Goal: Task Accomplishment & Management: Manage account settings

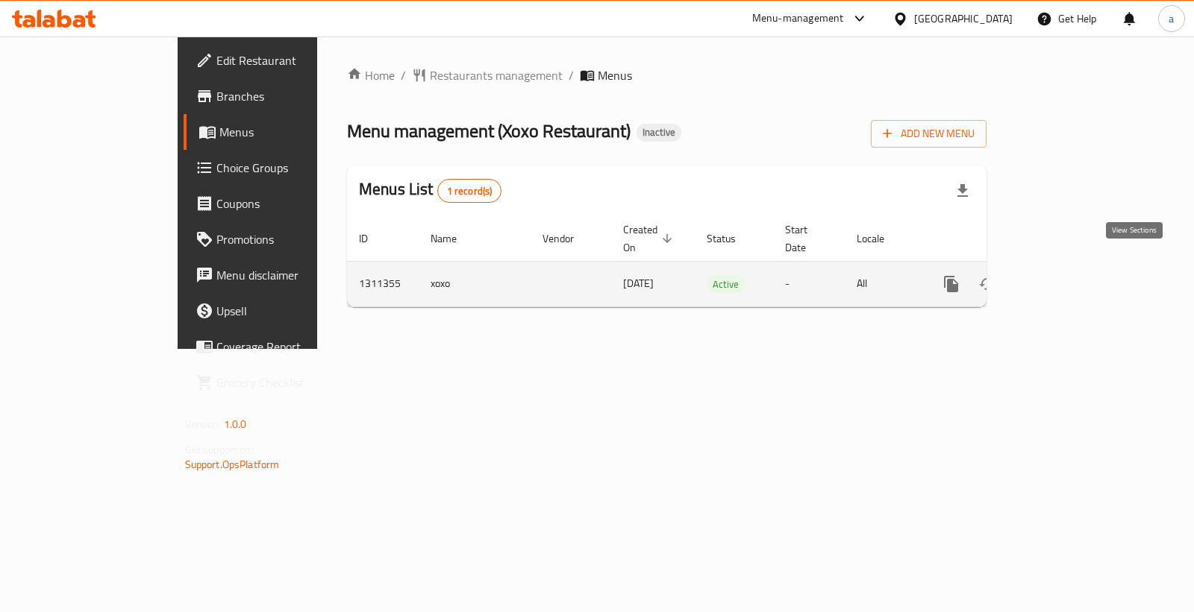
click at [1065, 278] on icon "enhanced table" at bounding box center [1058, 284] width 13 height 13
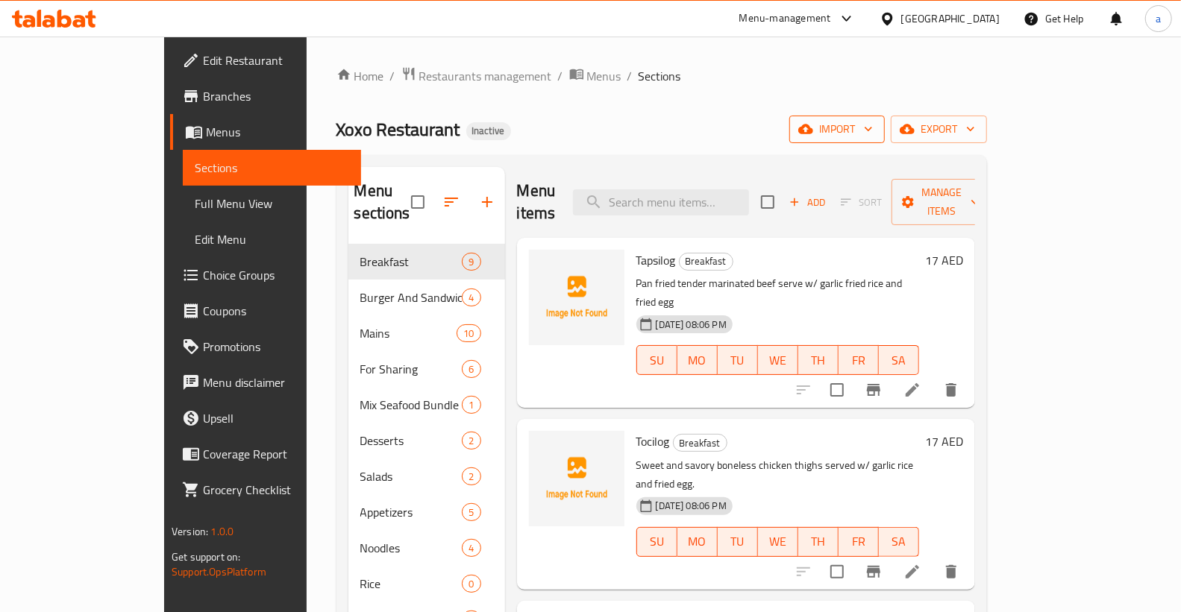
click at [873, 128] on span "import" at bounding box center [837, 129] width 72 height 19
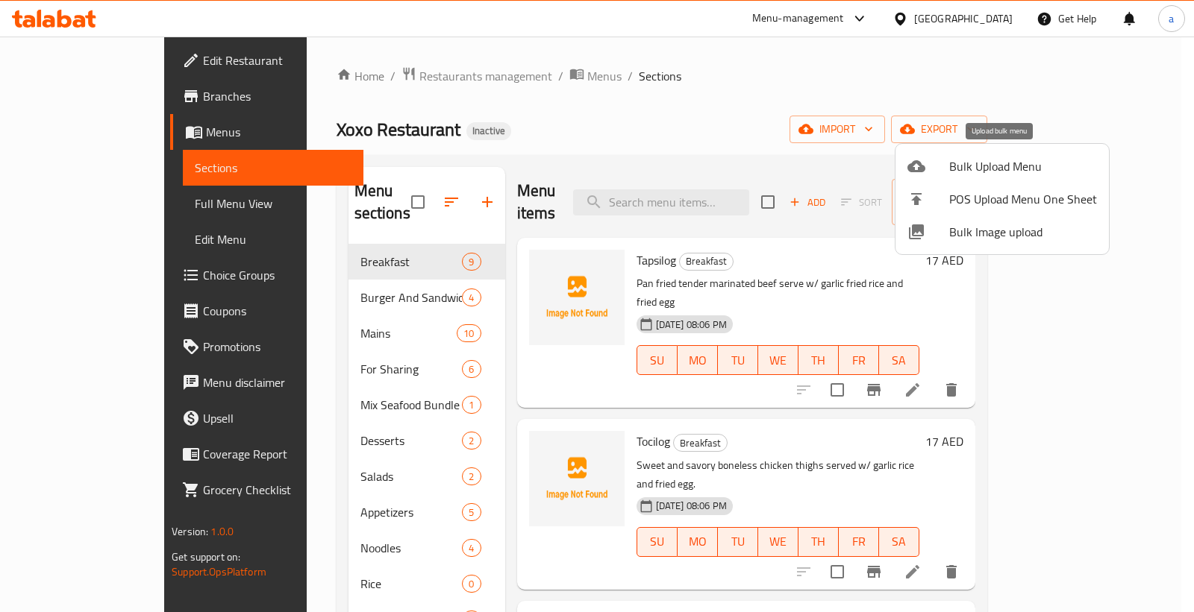
click at [1019, 166] on span "Bulk Upload Menu" at bounding box center [1023, 166] width 148 height 18
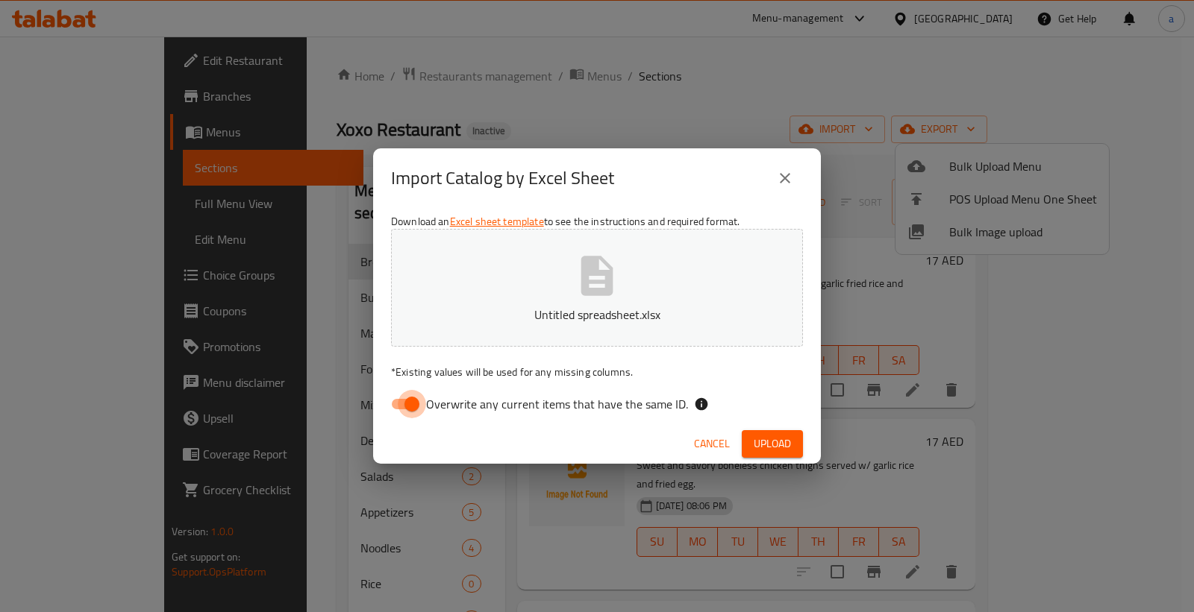
click at [397, 409] on input "Overwrite any current items that have the same ID." at bounding box center [411, 404] width 85 height 28
checkbox input "false"
click at [764, 455] on button "Upload" at bounding box center [772, 444] width 61 height 28
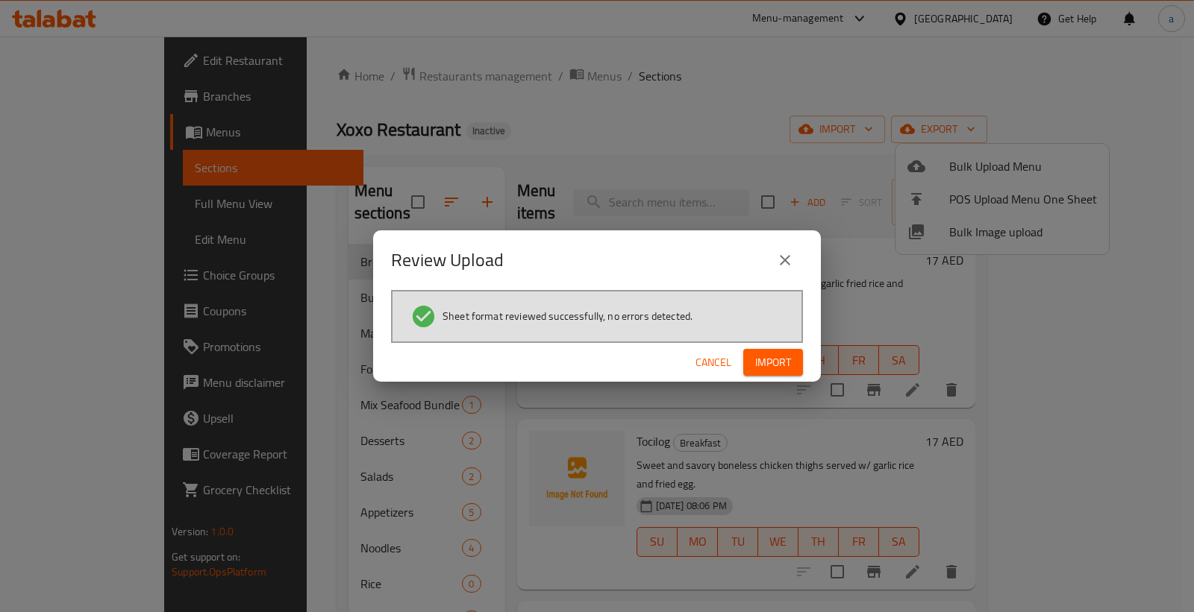
click at [769, 373] on button "Import" at bounding box center [773, 363] width 60 height 28
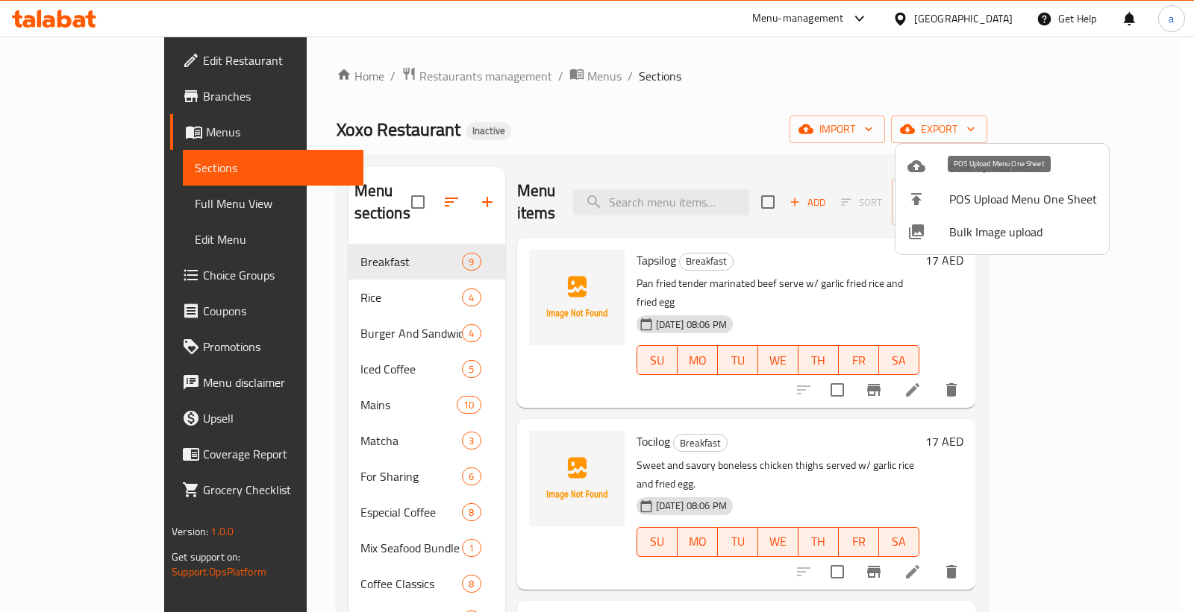
click at [1009, 195] on span "POS Upload Menu One Sheet" at bounding box center [1023, 199] width 148 height 18
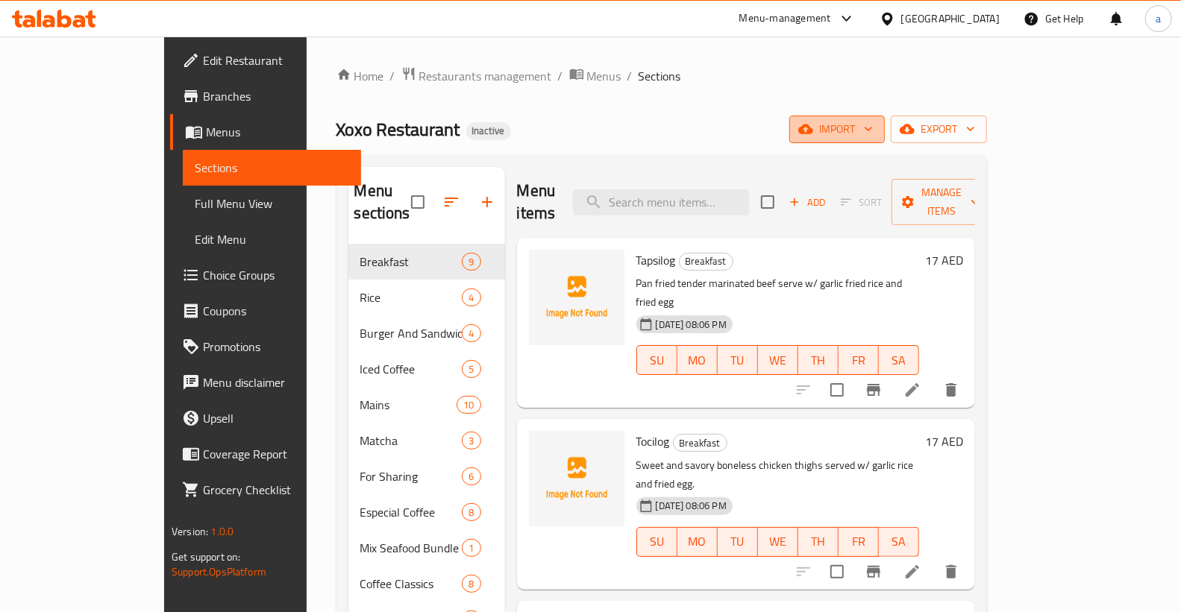
click at [873, 132] on span "import" at bounding box center [837, 129] width 72 height 19
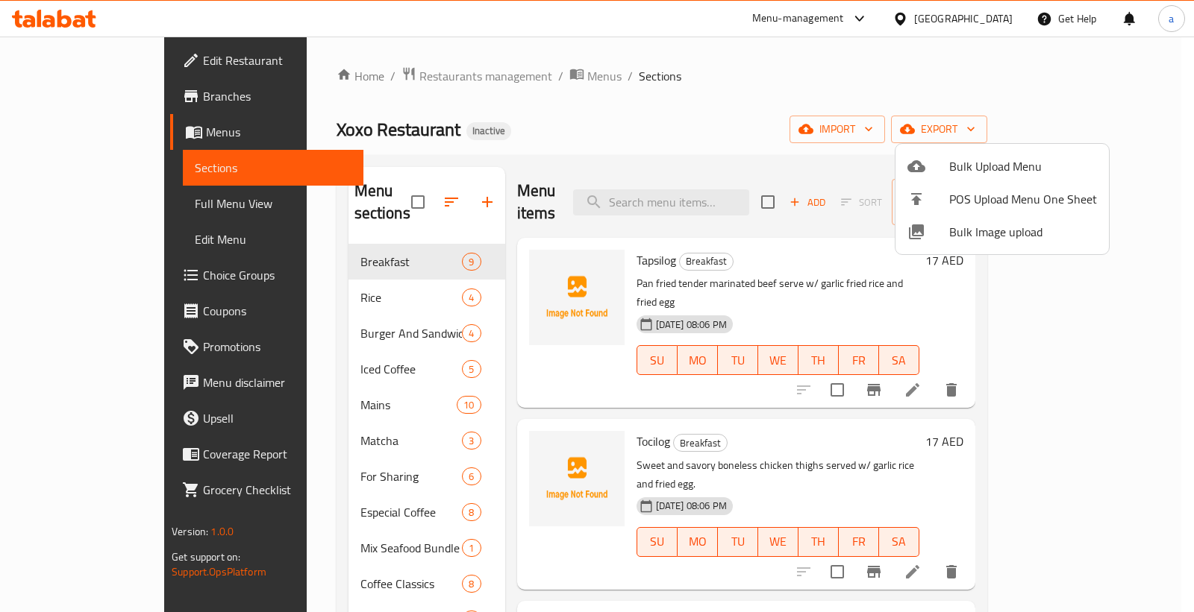
click at [1114, 131] on div at bounding box center [597, 306] width 1194 height 612
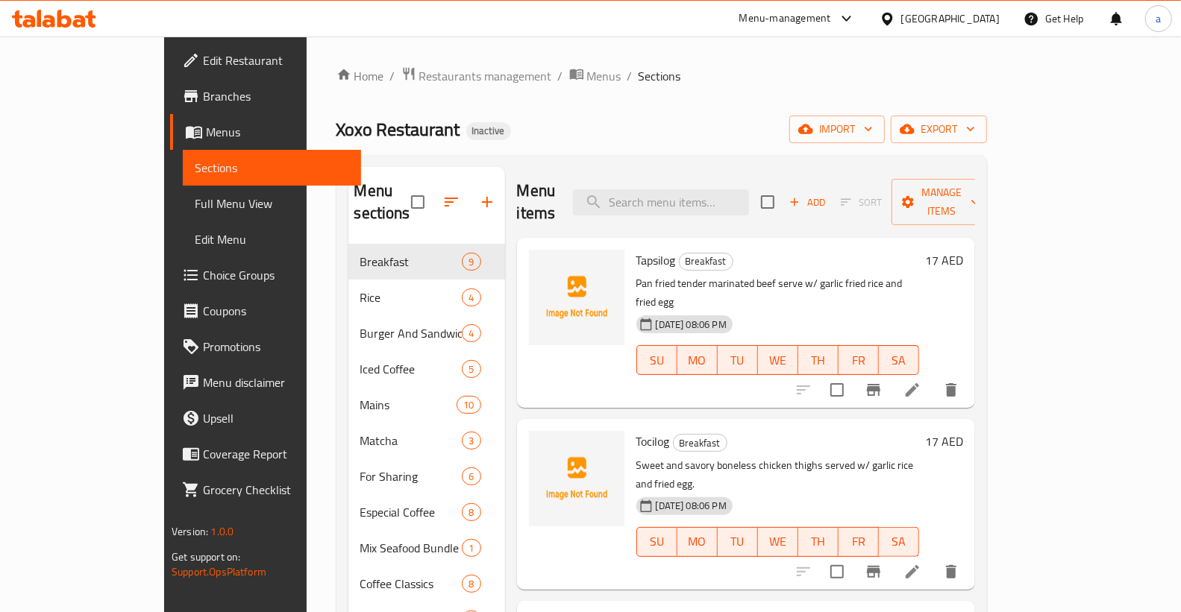
click at [975, 131] on span "export" at bounding box center [939, 129] width 72 height 19
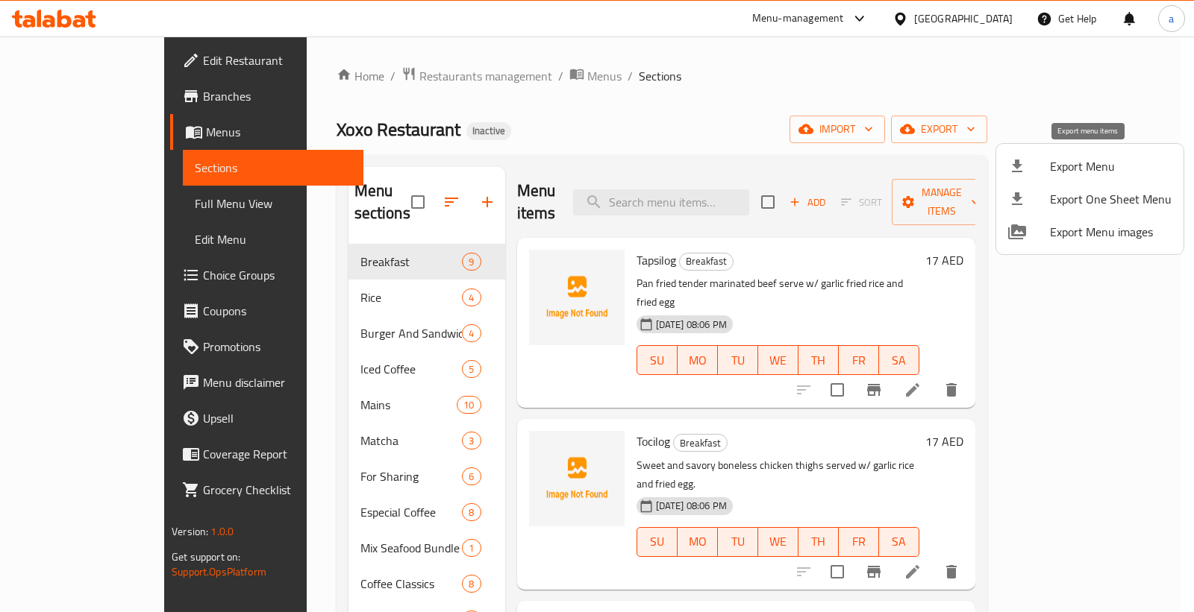
click at [1050, 165] on span "Export Menu" at bounding box center [1111, 166] width 122 height 18
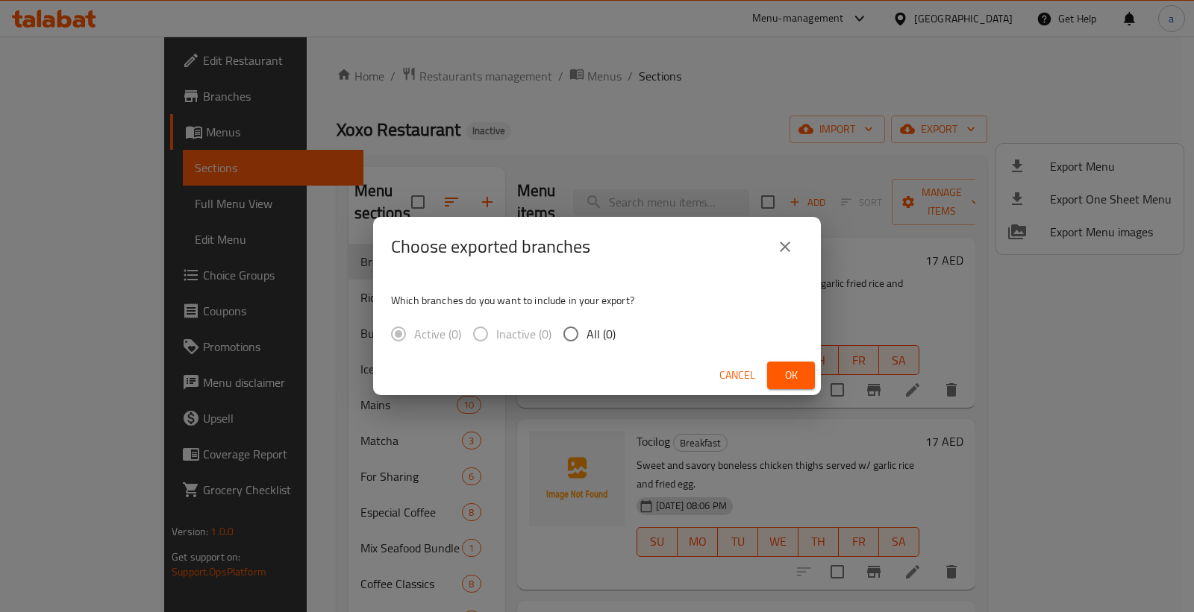
click at [578, 330] on input "All (0)" at bounding box center [570, 334] width 31 height 31
radio input "true"
click at [789, 377] on span "Ok" at bounding box center [791, 375] width 24 height 19
click at [791, 378] on span "Ok" at bounding box center [791, 375] width 24 height 19
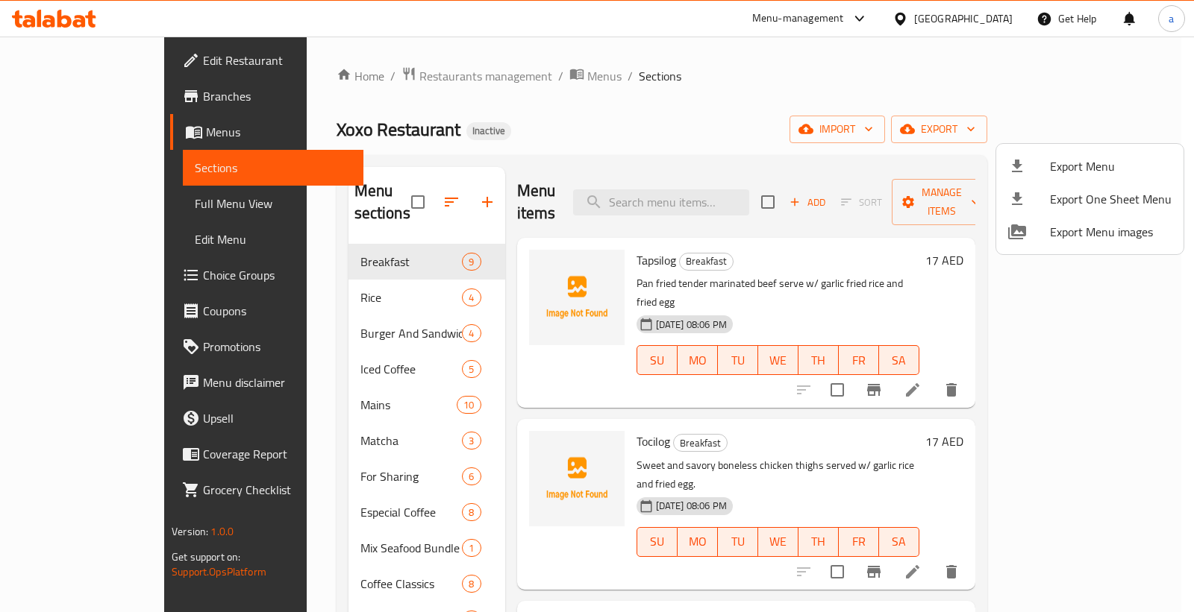
click at [726, 119] on div at bounding box center [597, 306] width 1194 height 612
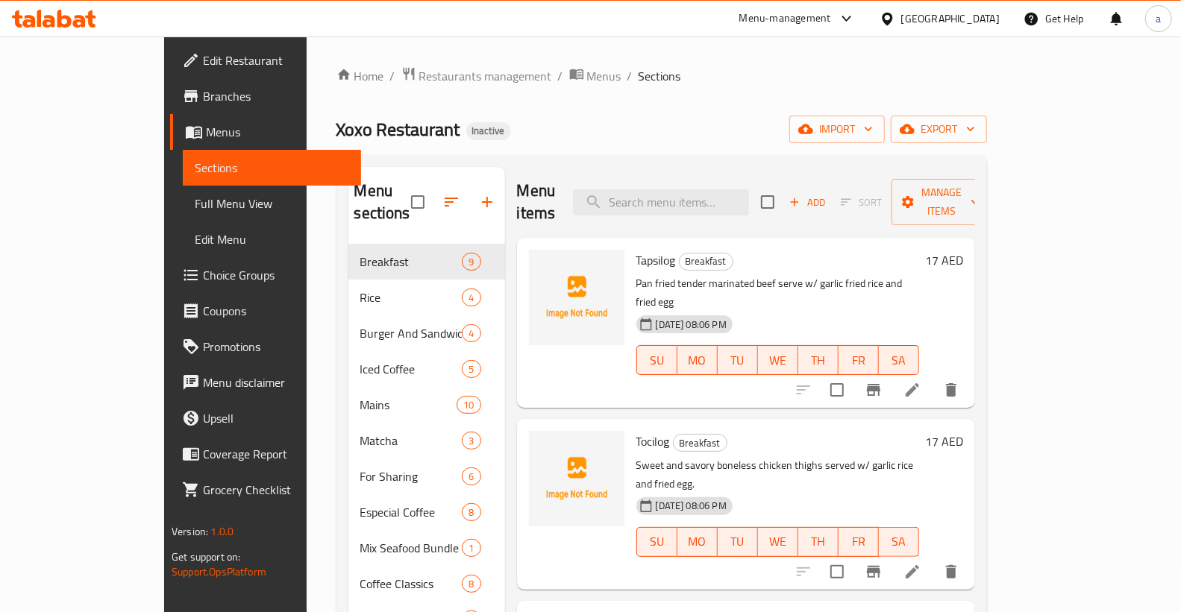
click at [195, 206] on span "Full Menu View" at bounding box center [272, 204] width 154 height 18
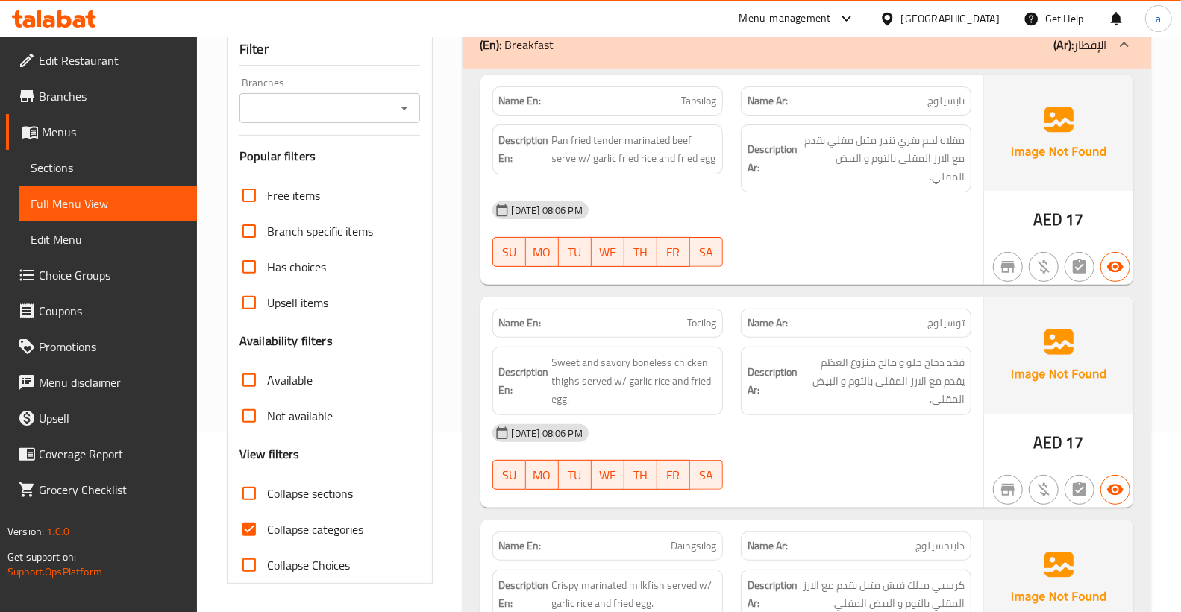
scroll to position [414, 0]
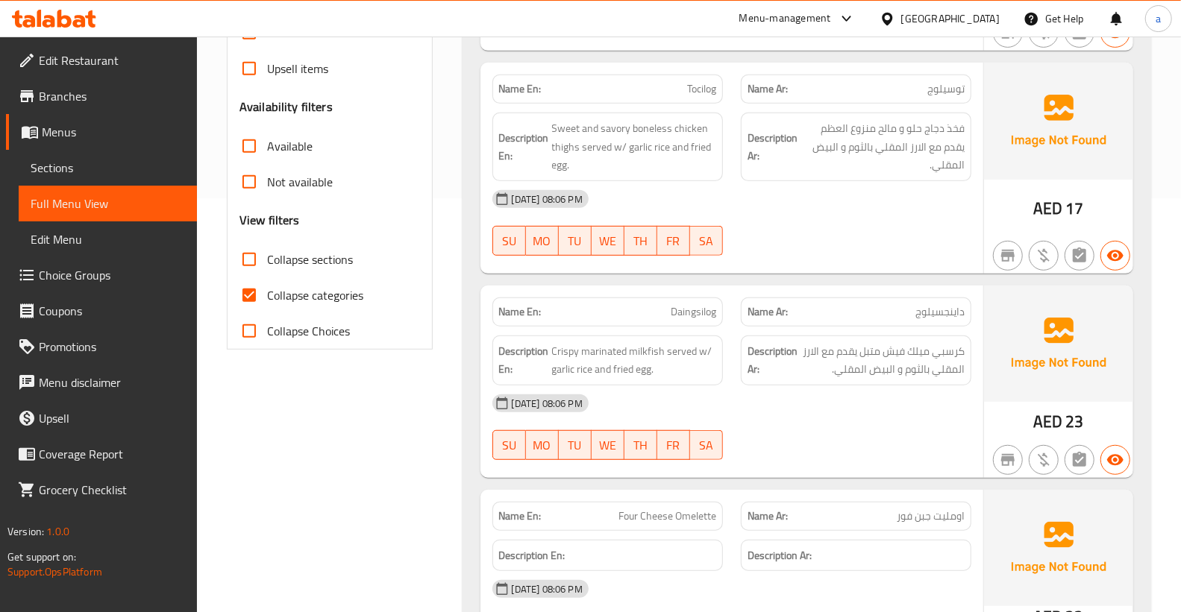
drag, startPoint x: 247, startPoint y: 293, endPoint x: 603, endPoint y: 327, distance: 357.4
click at [247, 293] on input "Collapse categories" at bounding box center [249, 296] width 36 height 36
checkbox input "false"
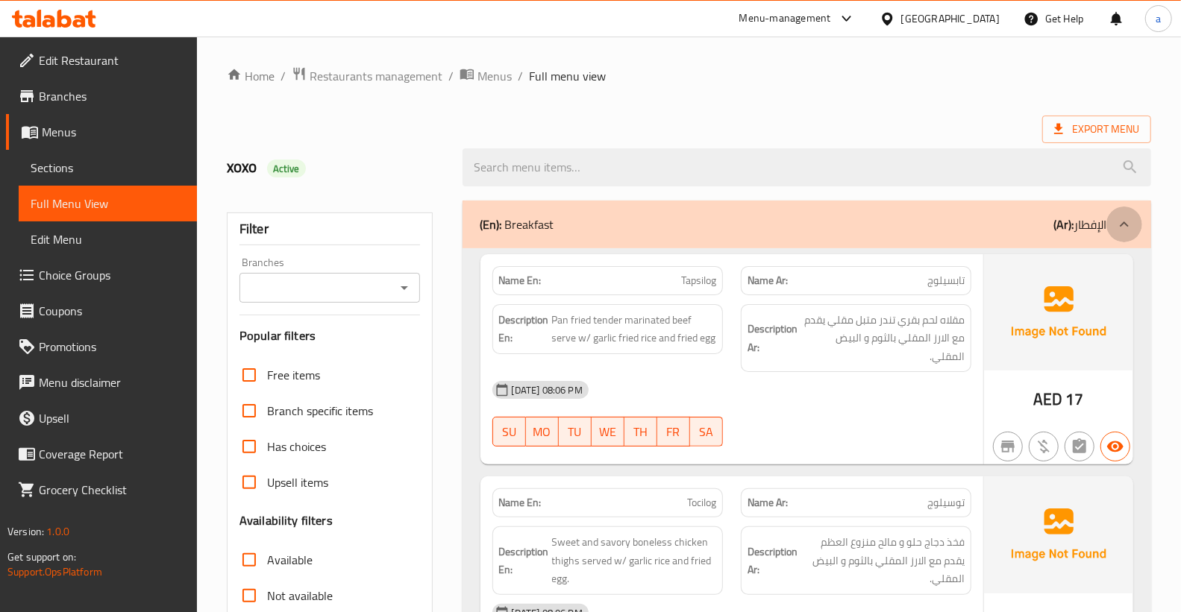
click at [1106, 225] on div at bounding box center [1124, 225] width 36 height 36
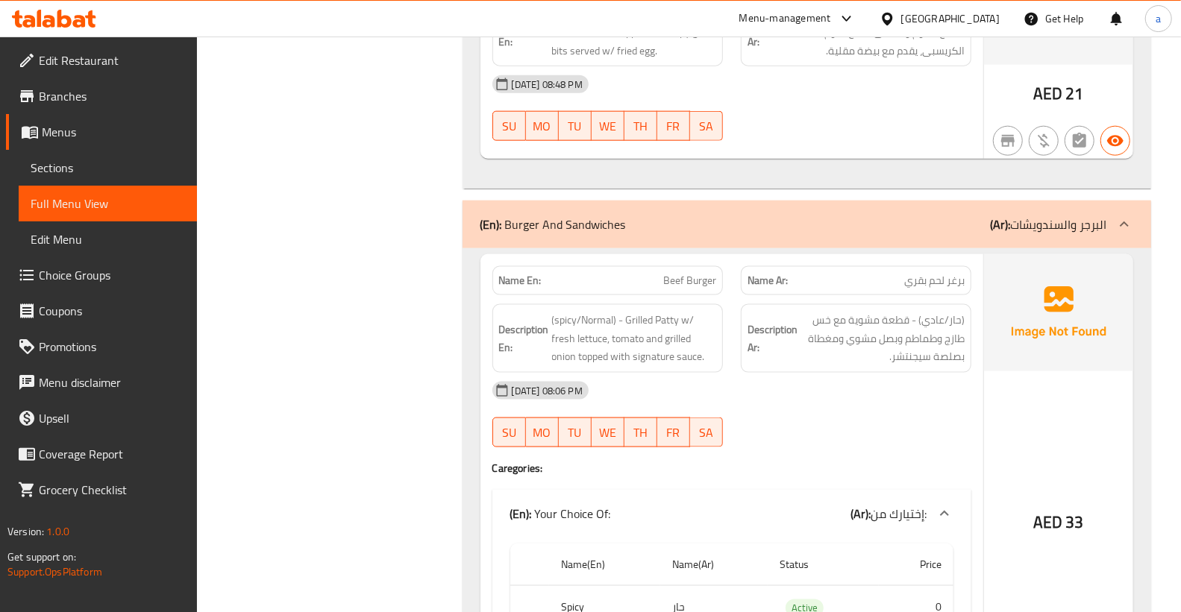
scroll to position [1160, 0]
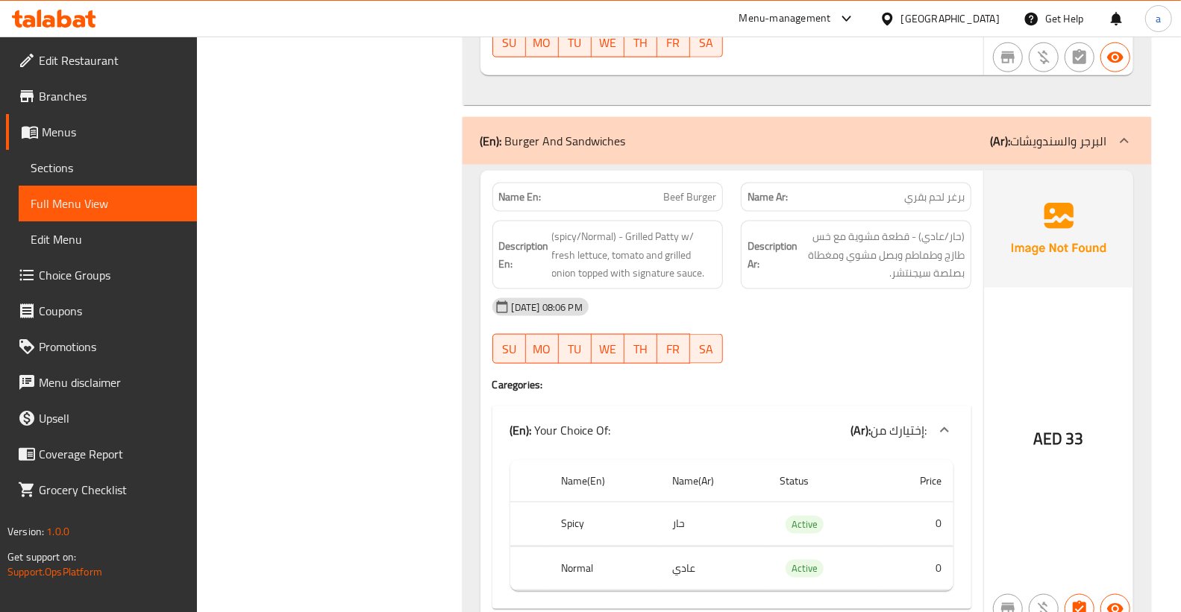
click at [1127, 132] on icon at bounding box center [1124, 141] width 18 height 18
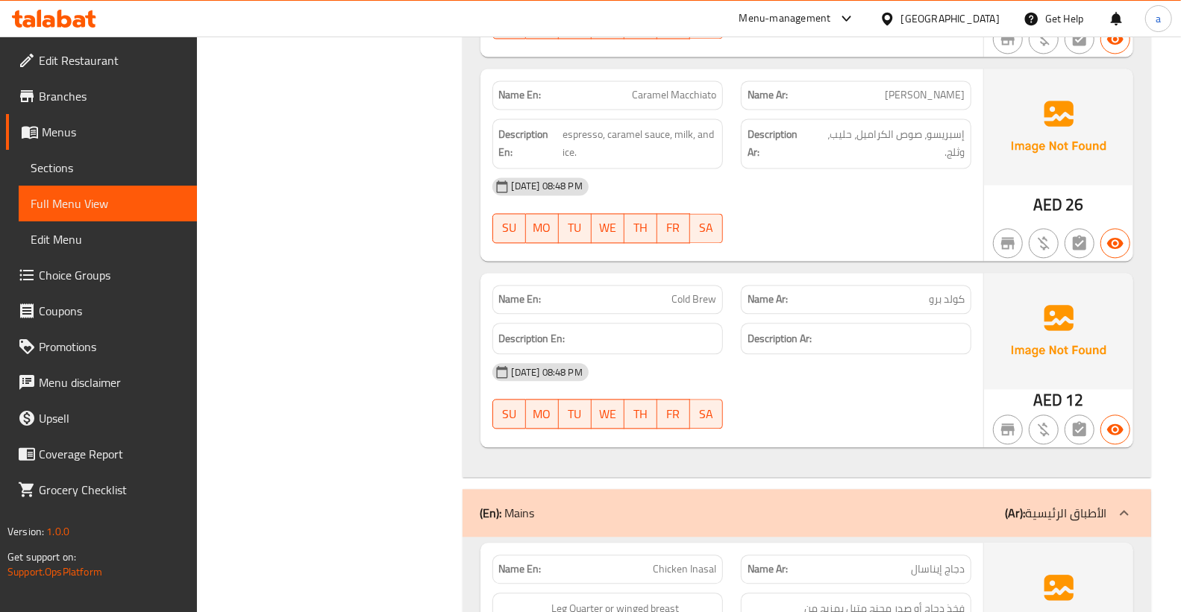
scroll to position [2238, 0]
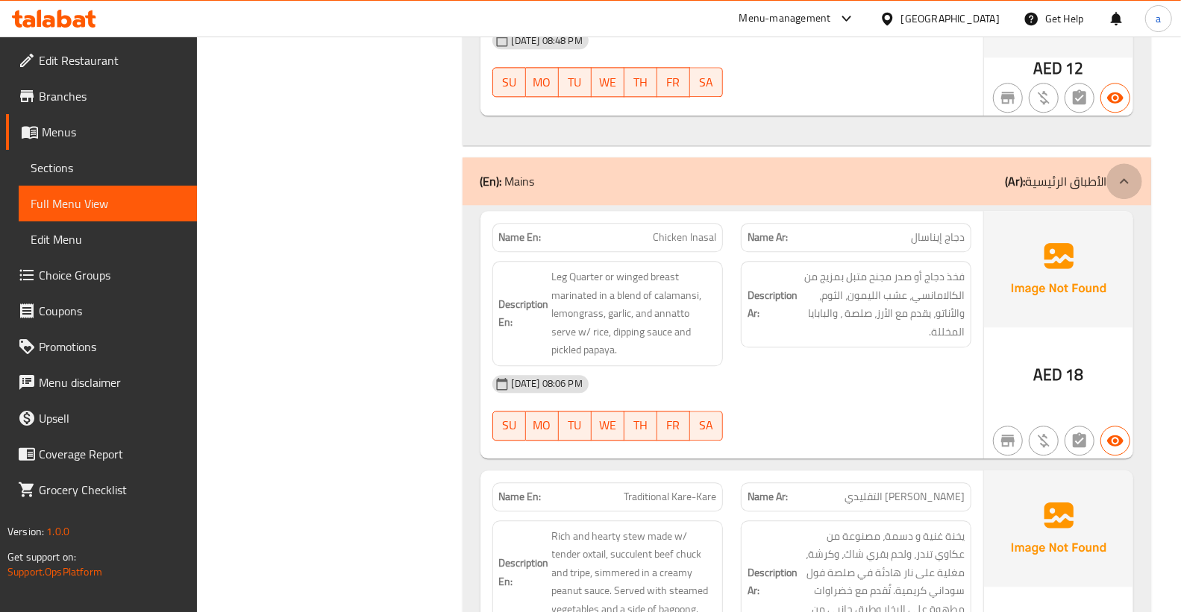
click at [1123, 172] on icon at bounding box center [1124, 181] width 18 height 18
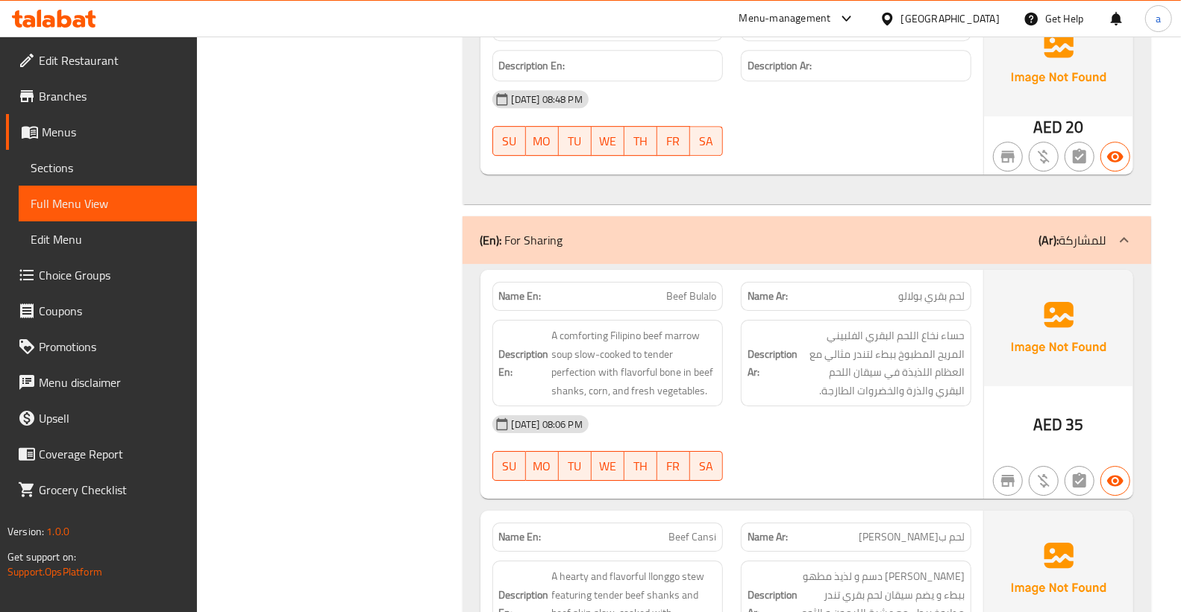
scroll to position [2901, 0]
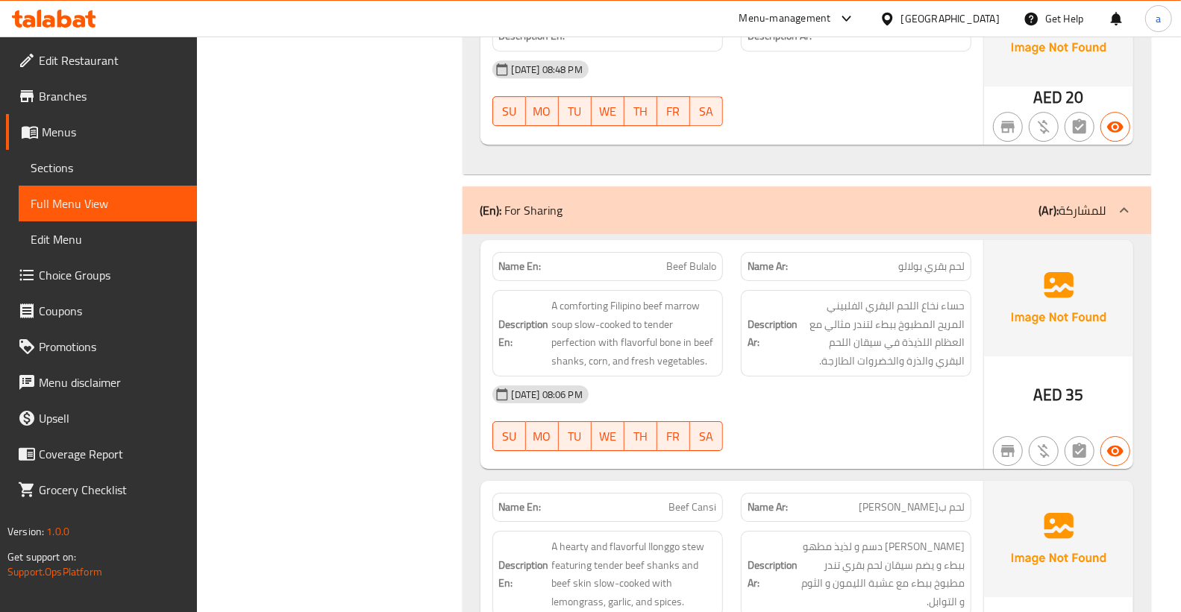
click at [1125, 201] on icon at bounding box center [1124, 210] width 18 height 18
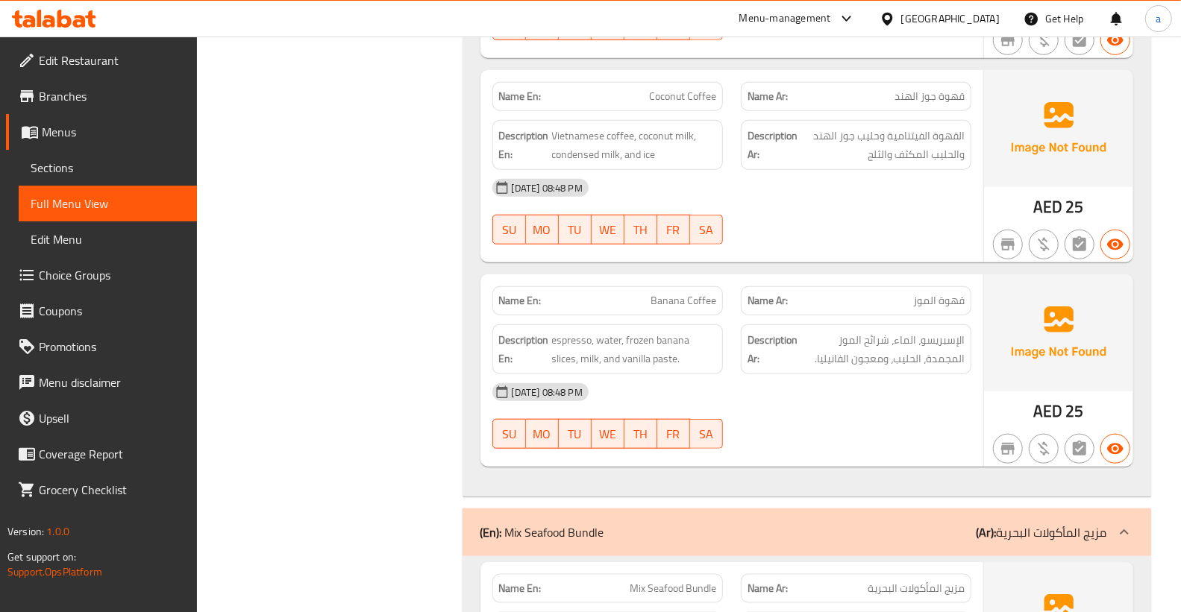
scroll to position [4559, 0]
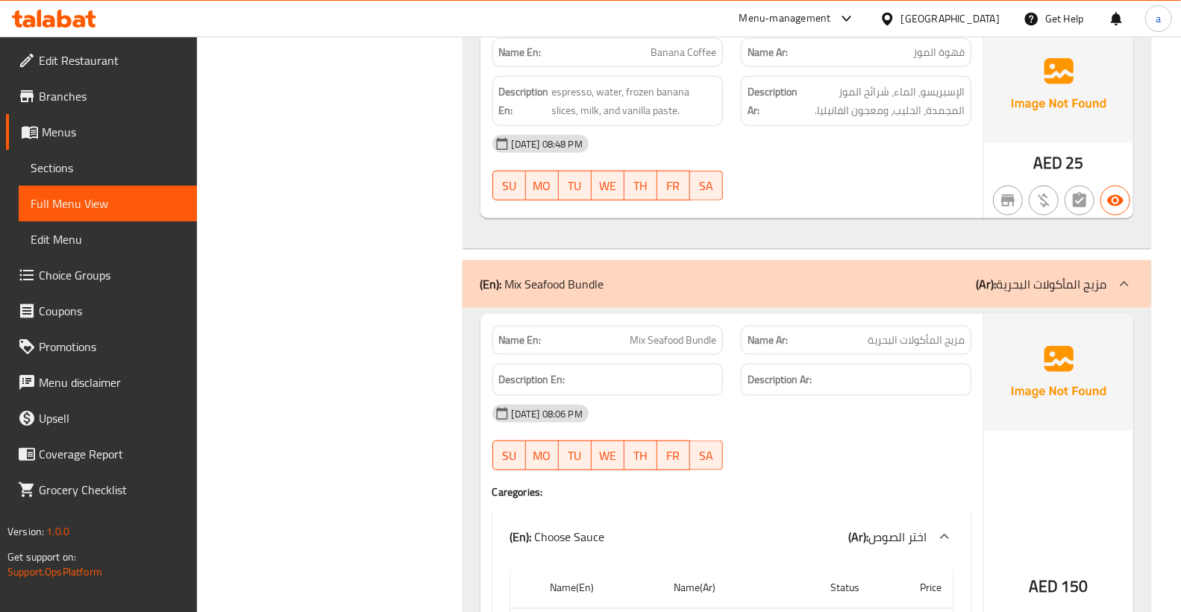
click at [1098, 275] on p "(Ar): مزيج المأكولات البحرية" at bounding box center [1041, 284] width 131 height 18
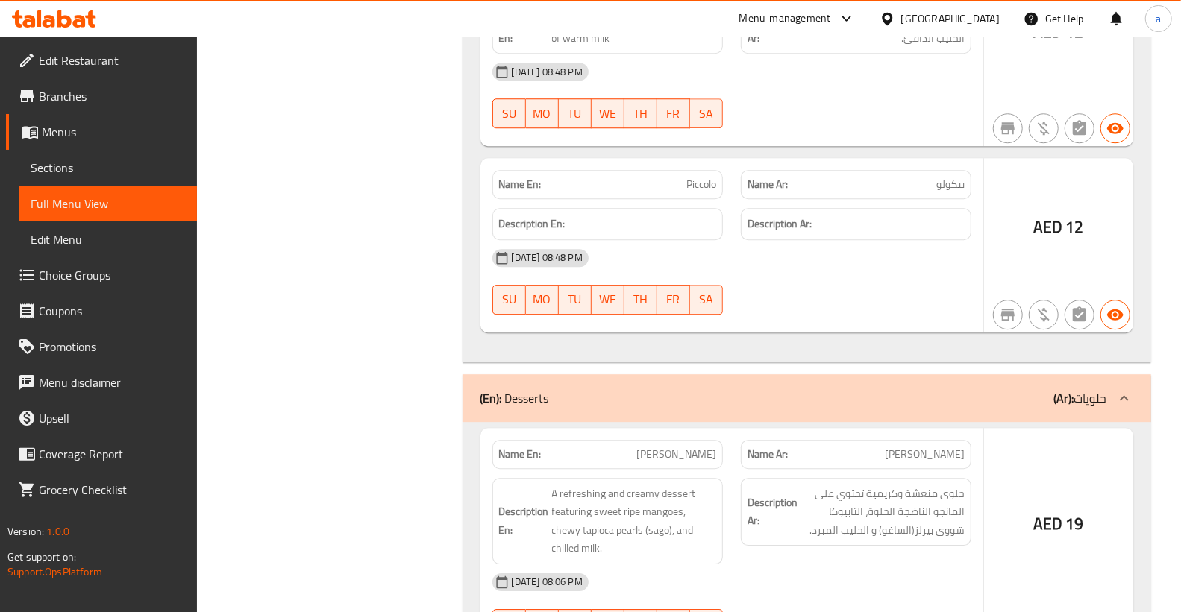
scroll to position [6217, 0]
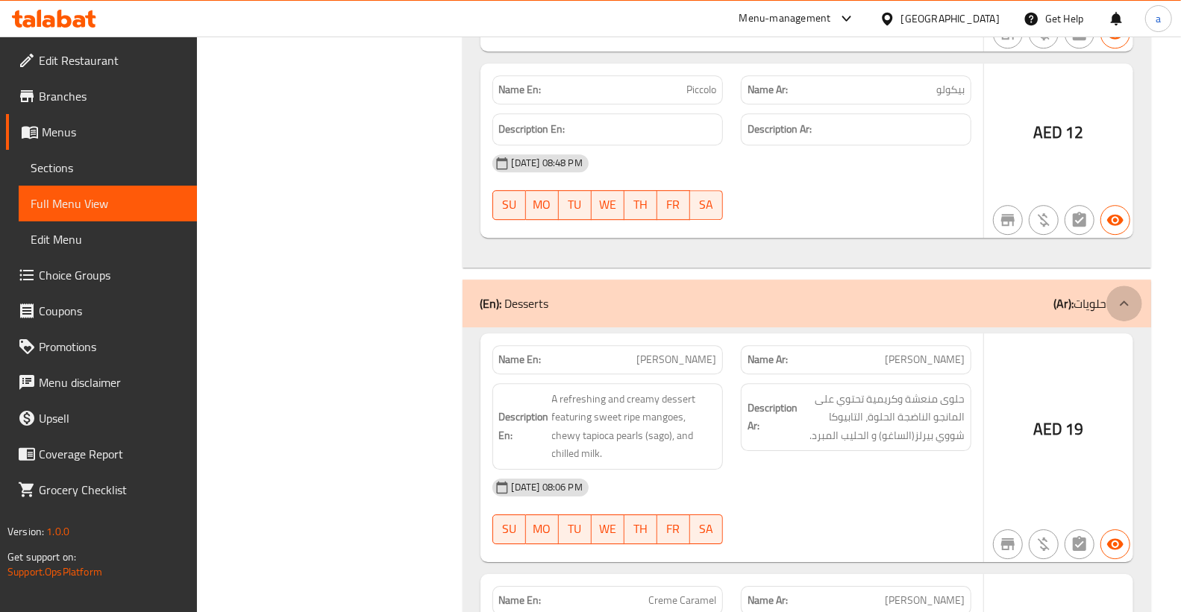
click at [1119, 295] on icon at bounding box center [1124, 304] width 18 height 18
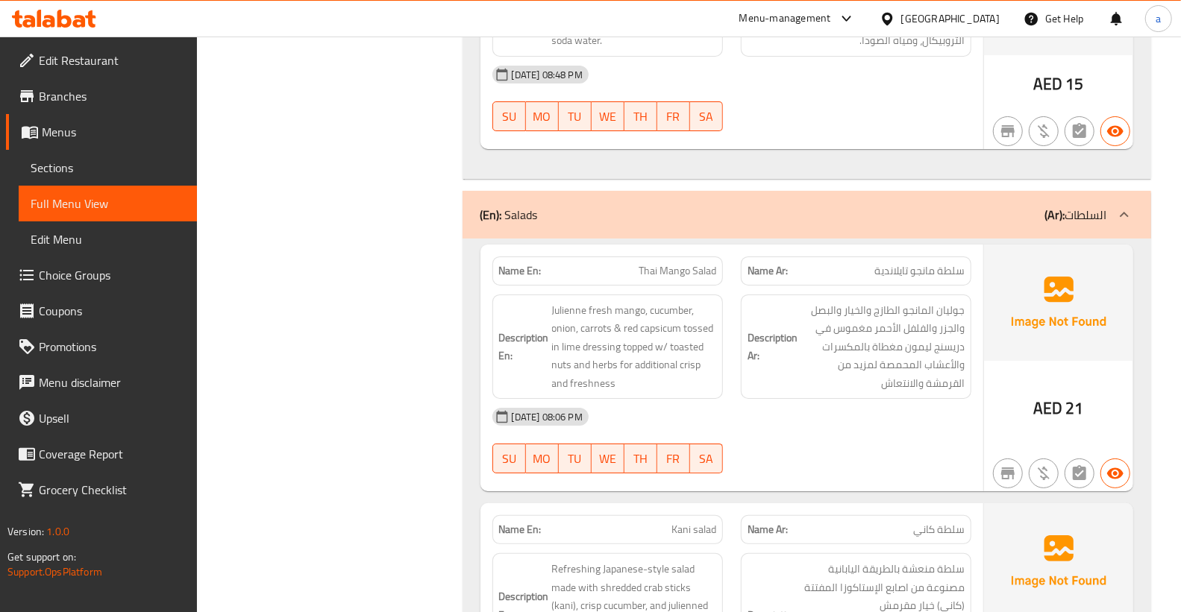
scroll to position [7045, 0]
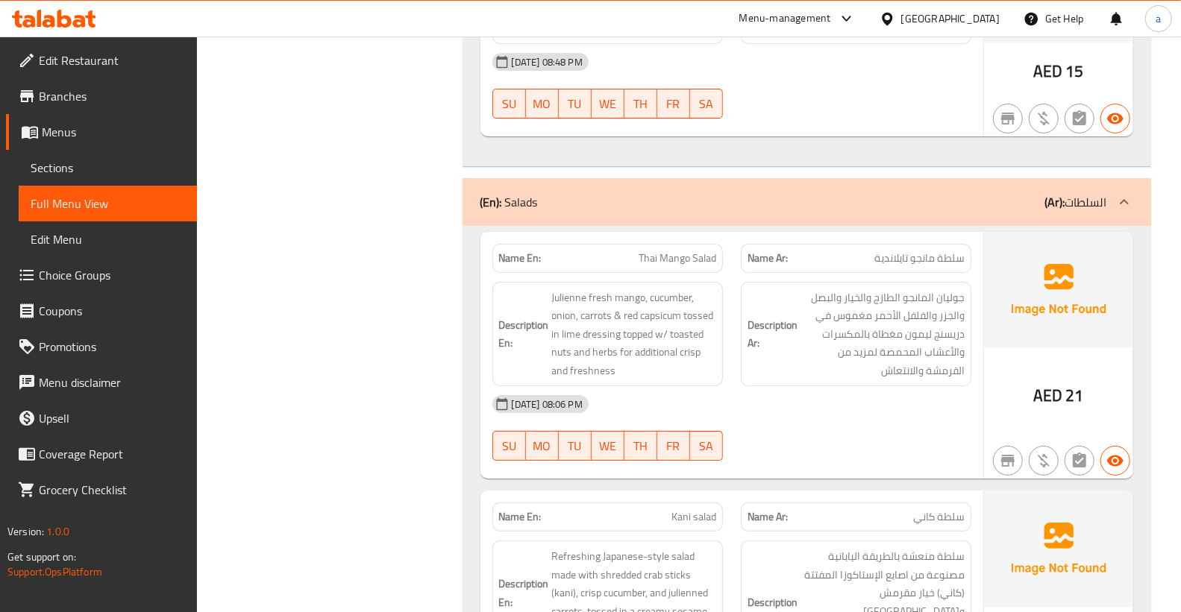
click at [1116, 193] on icon at bounding box center [1124, 202] width 18 height 18
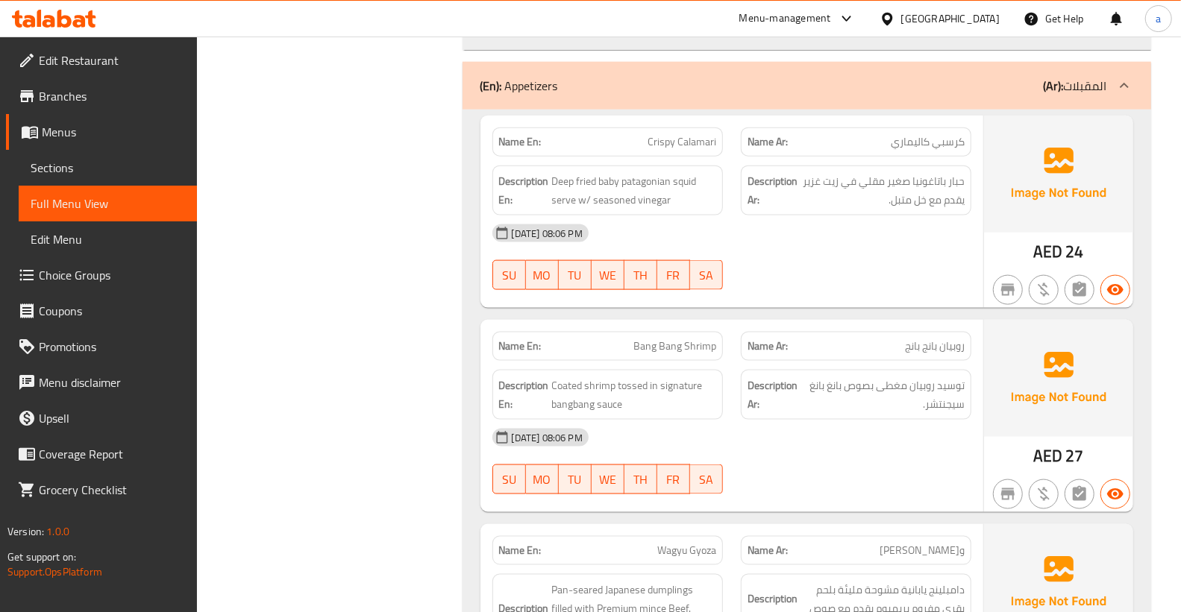
scroll to position [8206, 0]
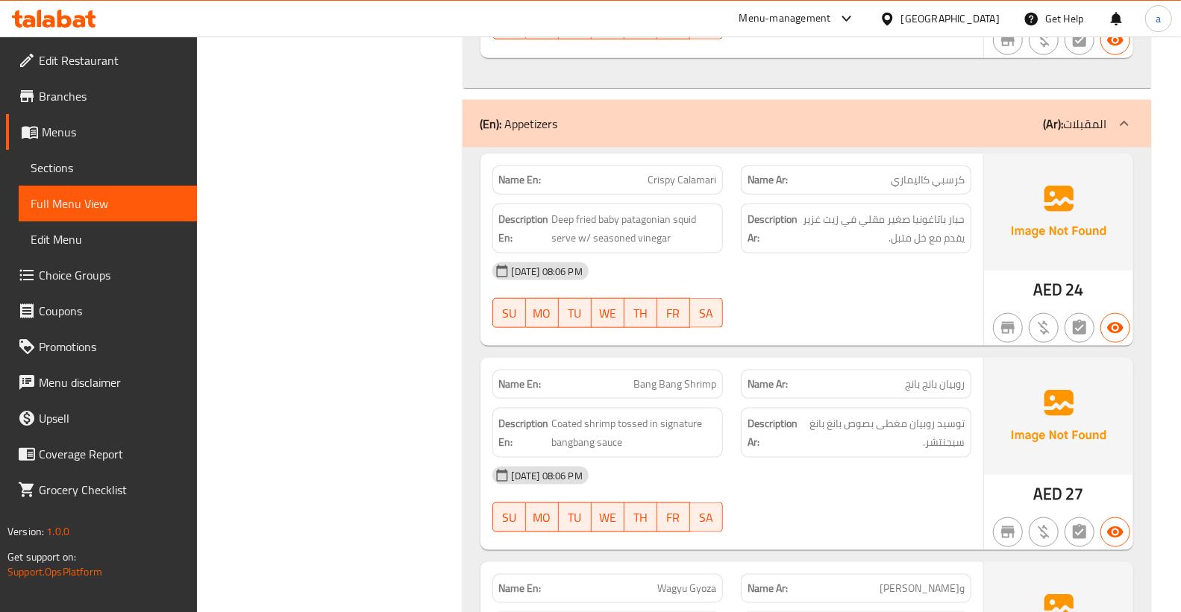
click at [1122, 115] on icon at bounding box center [1124, 124] width 18 height 18
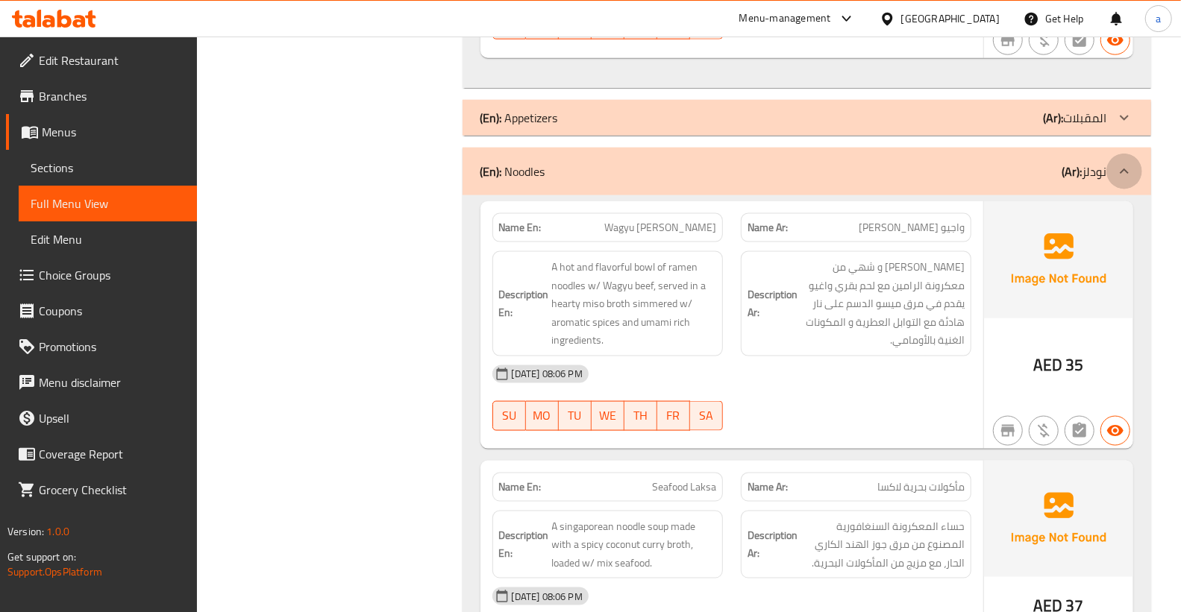
click at [1122, 163] on icon at bounding box center [1124, 172] width 18 height 18
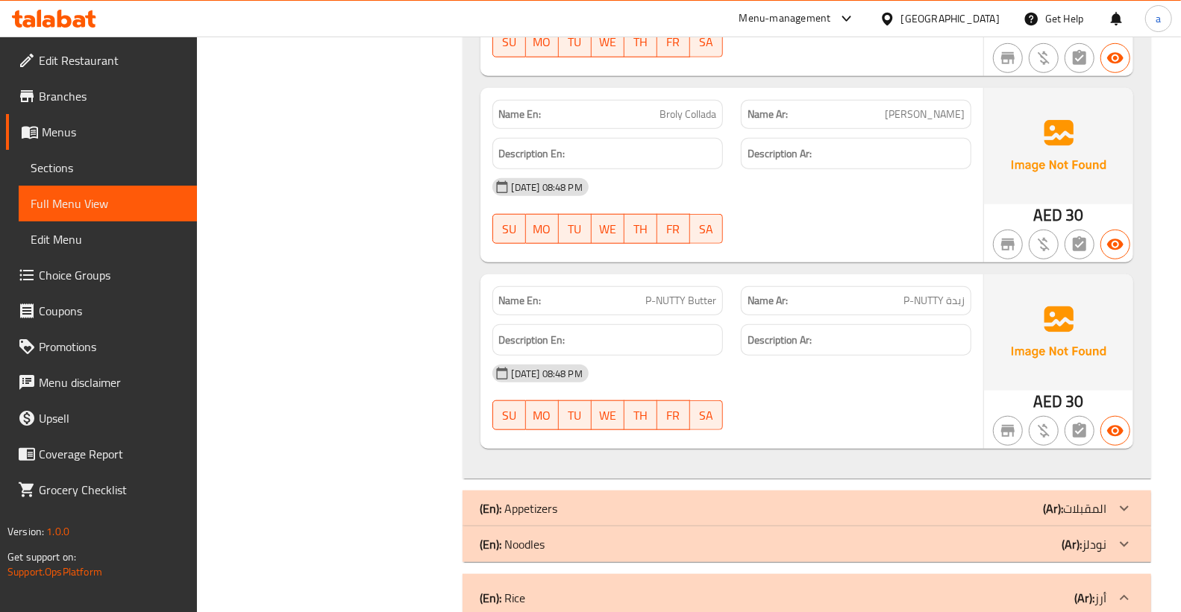
scroll to position [7785, 0]
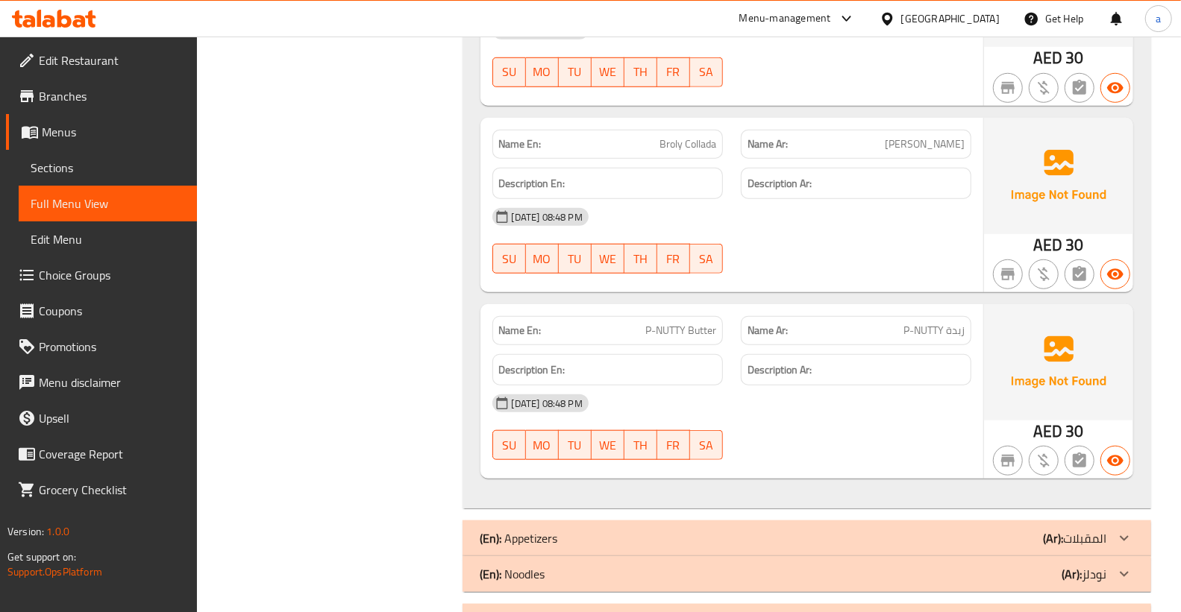
click at [98, 159] on span "Sections" at bounding box center [108, 168] width 154 height 18
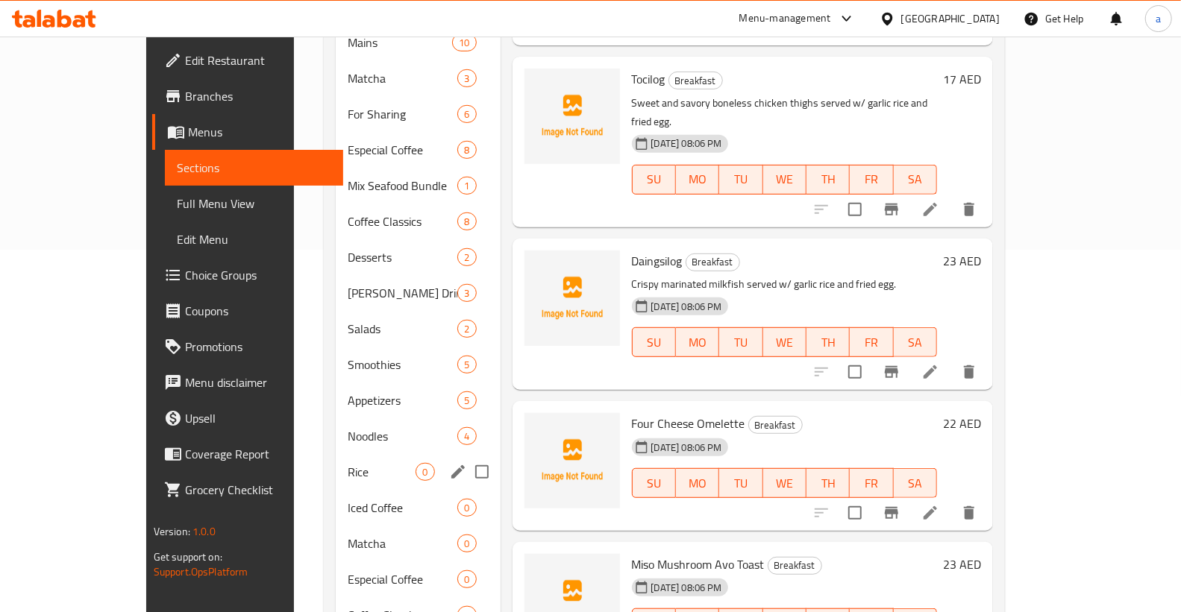
scroll to position [480, 0]
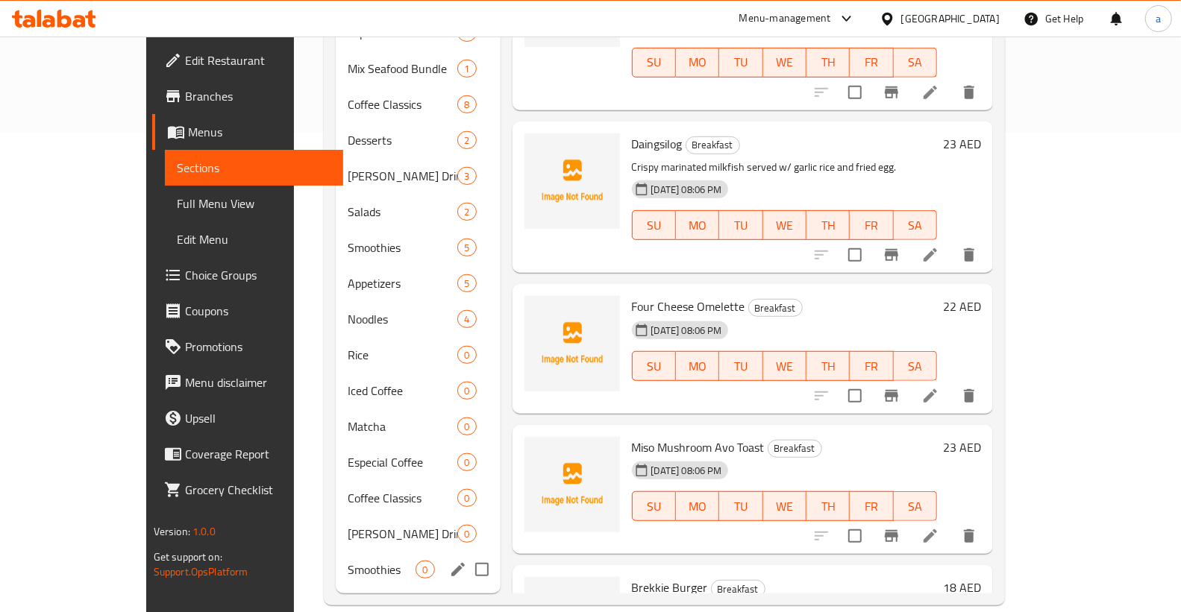
click at [466, 554] on input "Menu sections" at bounding box center [481, 569] width 31 height 31
checkbox input "true"
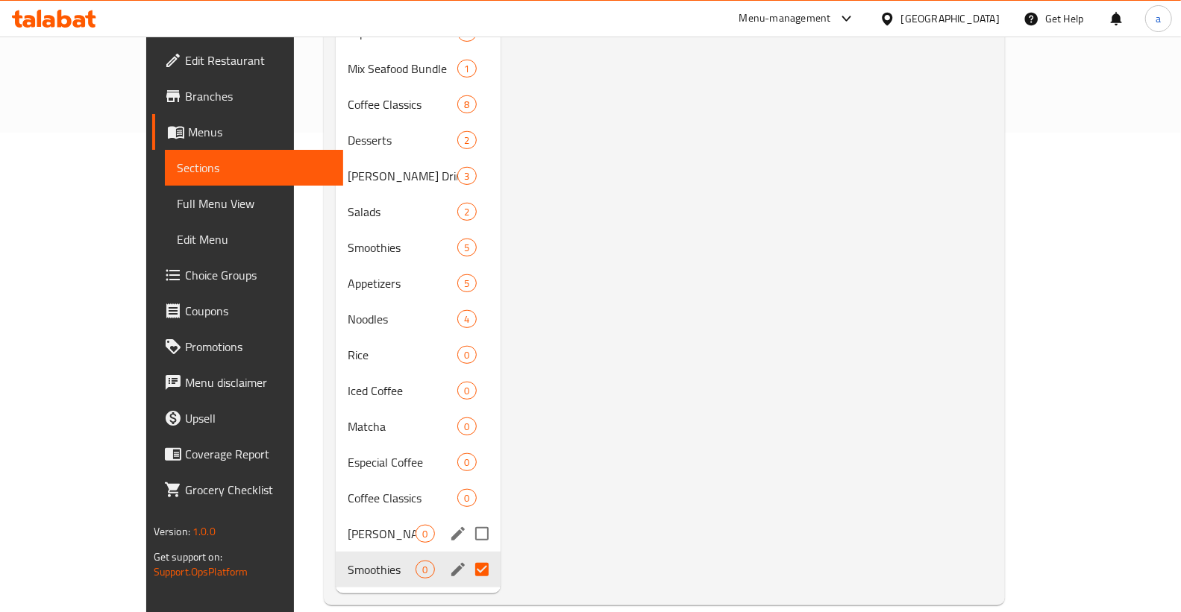
click at [466, 528] on input "Menu sections" at bounding box center [481, 533] width 31 height 31
checkbox input "true"
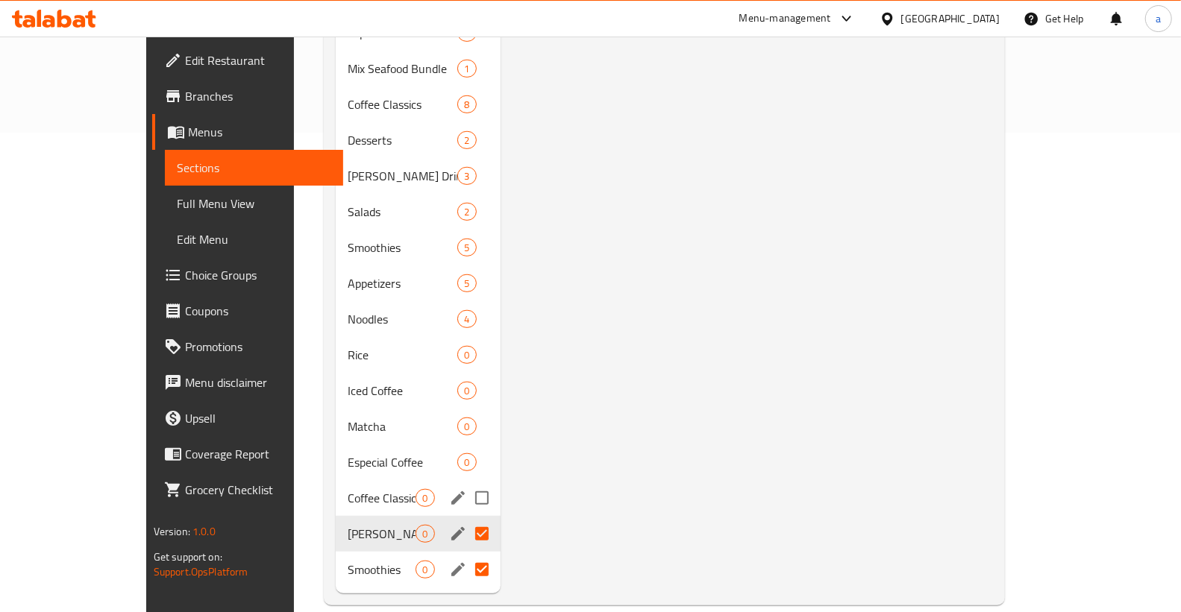
click at [466, 495] on input "Menu sections" at bounding box center [481, 498] width 31 height 31
checkbox input "true"
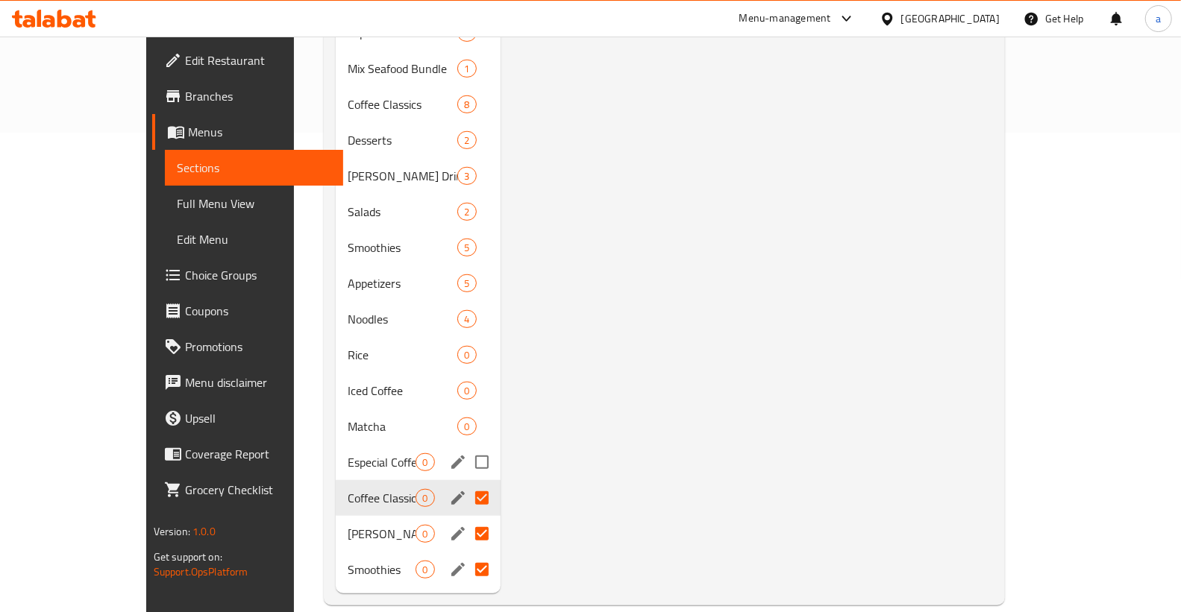
click at [466, 452] on input "Menu sections" at bounding box center [481, 462] width 31 height 31
checkbox input "true"
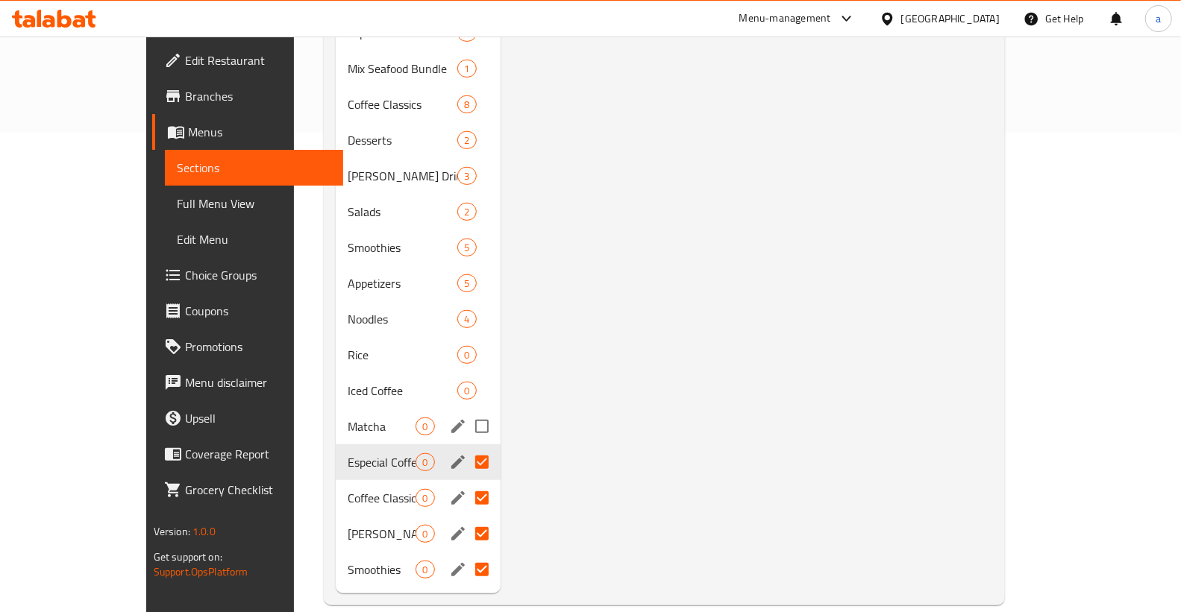
click at [466, 419] on input "Menu sections" at bounding box center [481, 426] width 31 height 31
checkbox input "true"
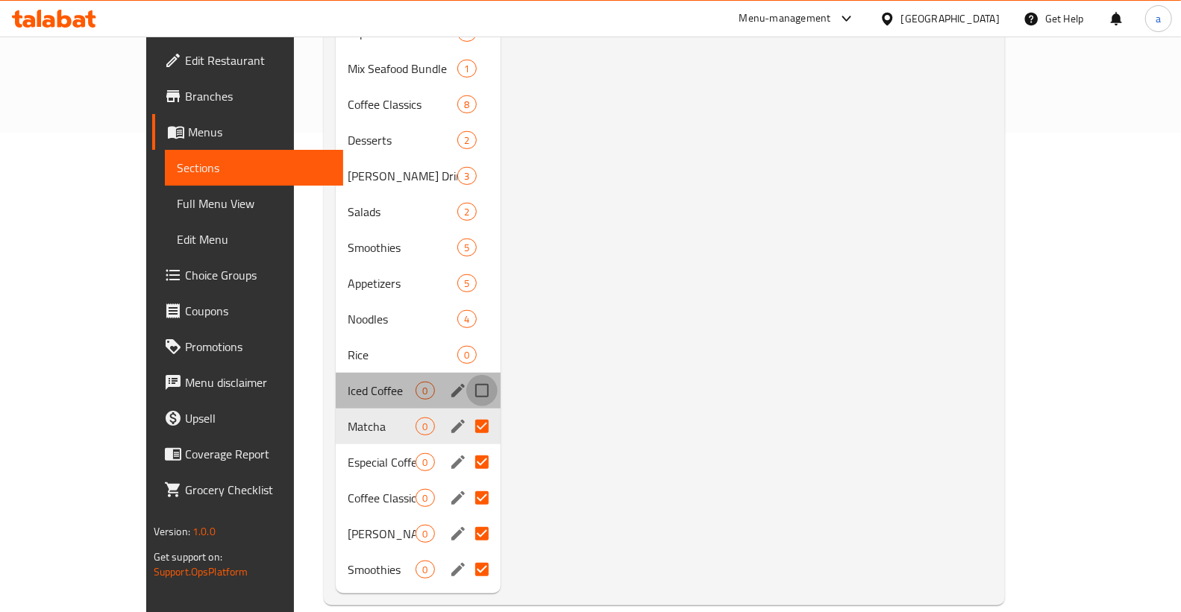
click at [466, 380] on input "Menu sections" at bounding box center [481, 390] width 31 height 31
checkbox input "true"
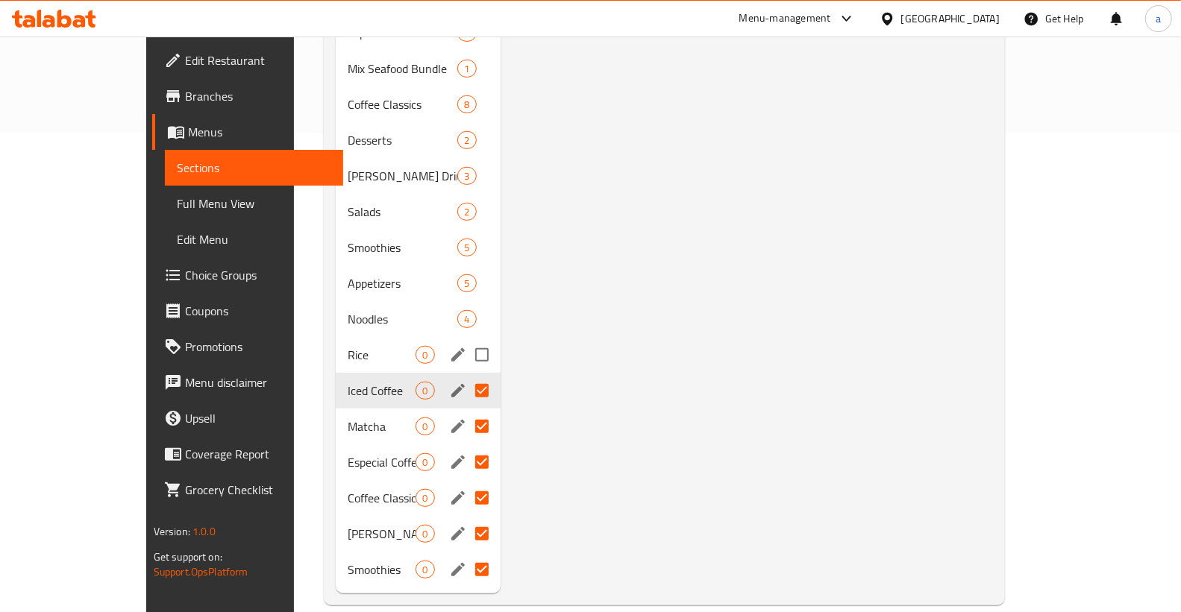
click at [466, 352] on input "Menu sections" at bounding box center [481, 354] width 31 height 31
checkbox input "true"
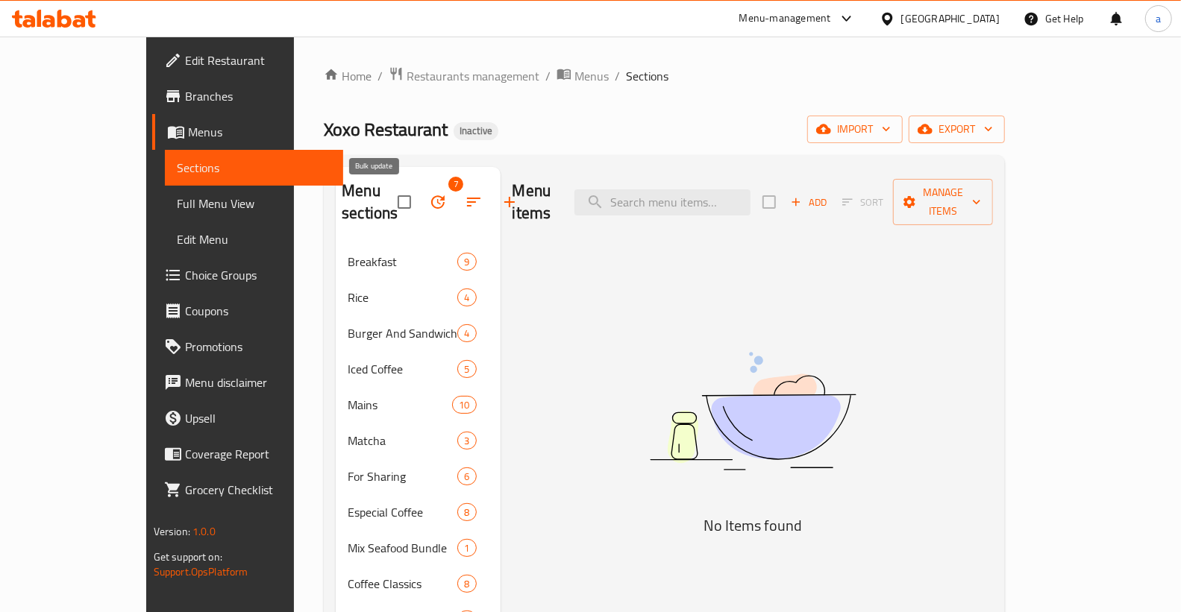
click at [431, 207] on icon "button" at bounding box center [437, 201] width 13 height 13
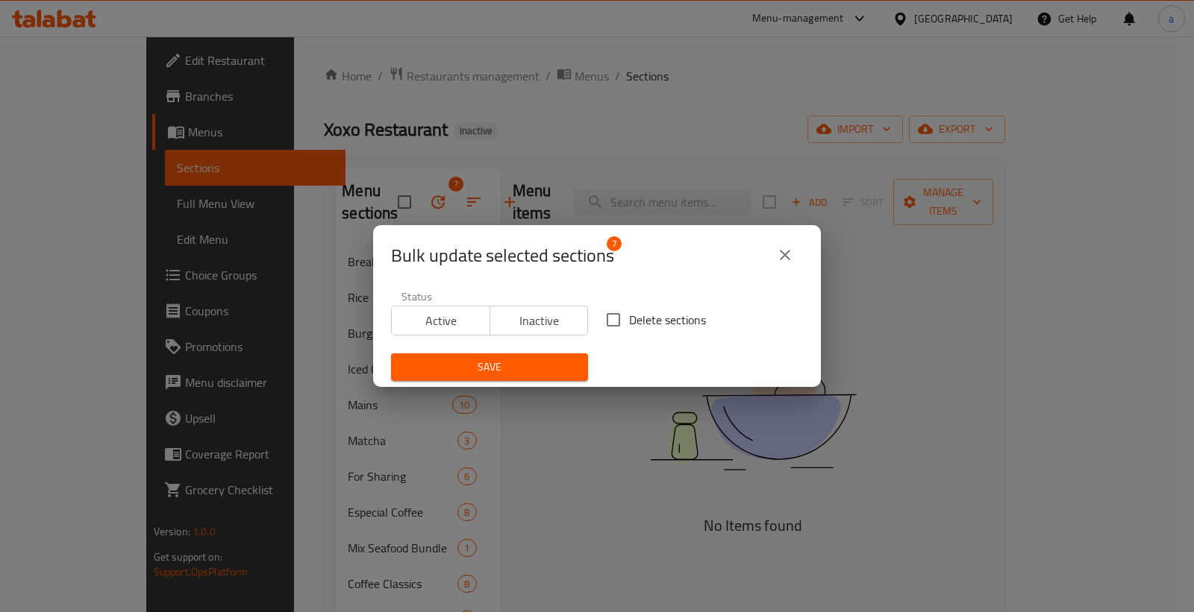
click at [612, 319] on input "Delete sections" at bounding box center [613, 319] width 31 height 31
checkbox input "true"
click at [526, 368] on span "Save" at bounding box center [489, 367] width 173 height 19
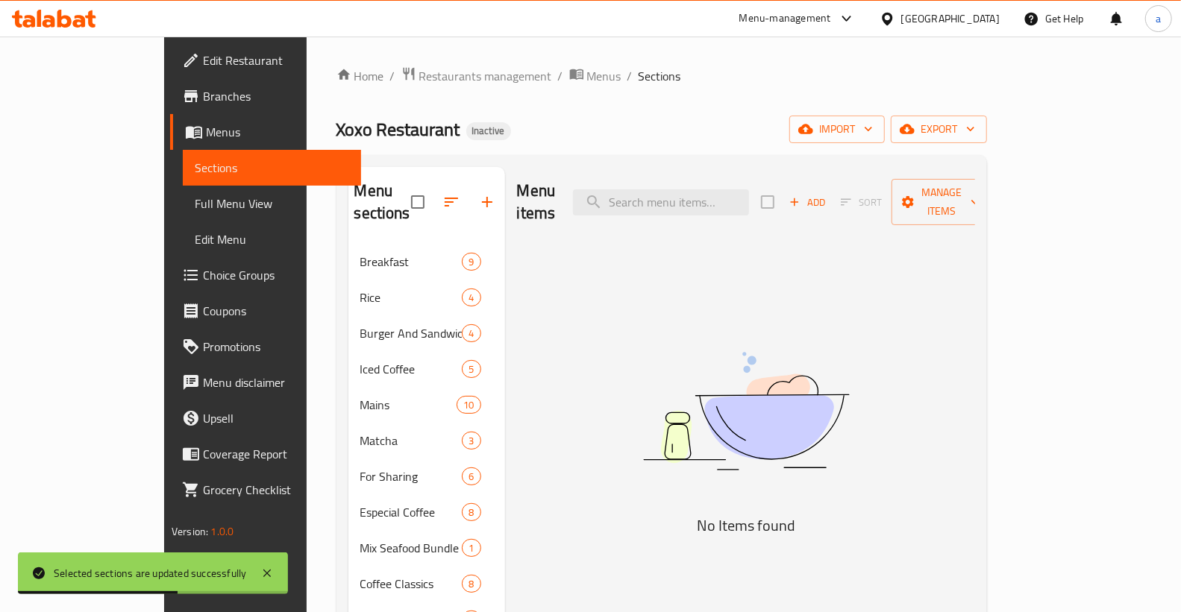
click at [195, 200] on span "Full Menu View" at bounding box center [272, 204] width 154 height 18
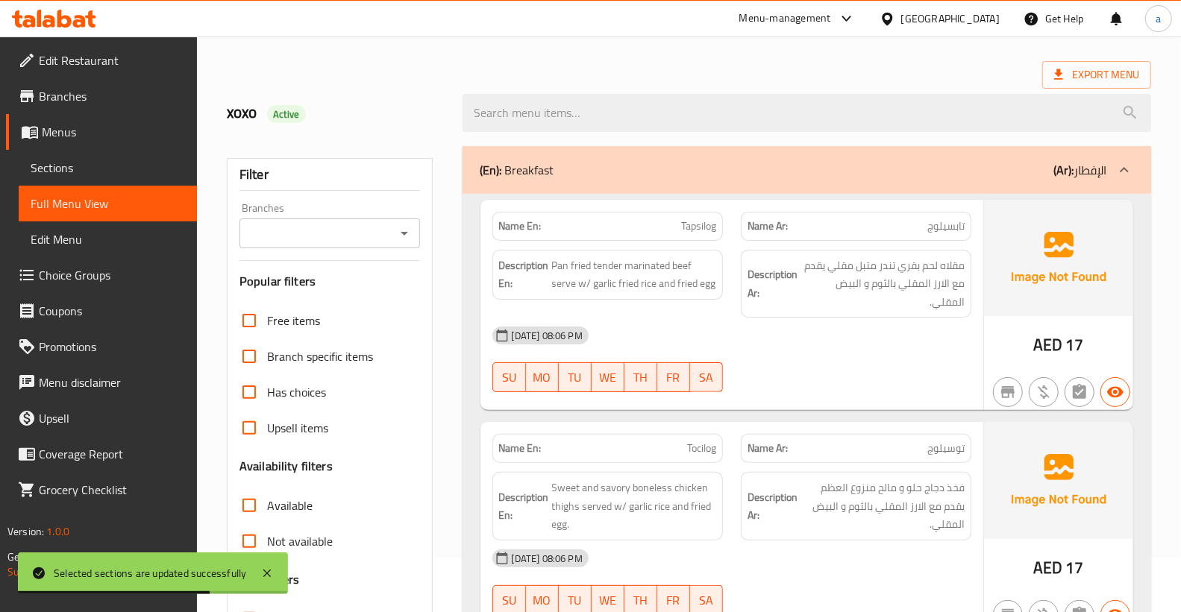
scroll to position [166, 0]
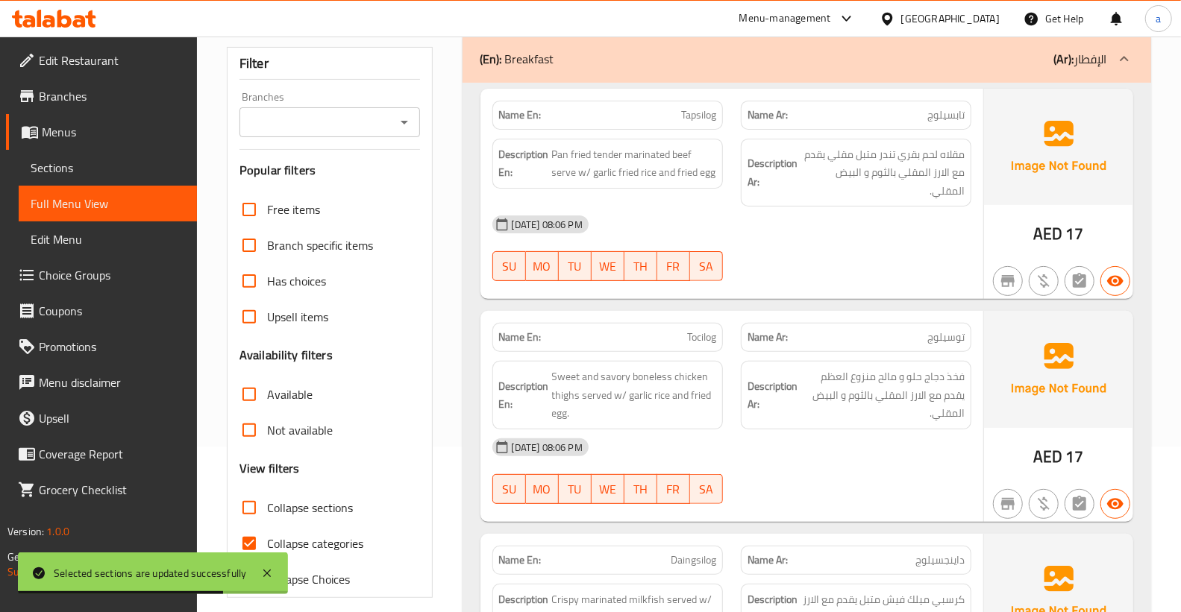
click at [1129, 64] on icon at bounding box center [1124, 59] width 18 height 18
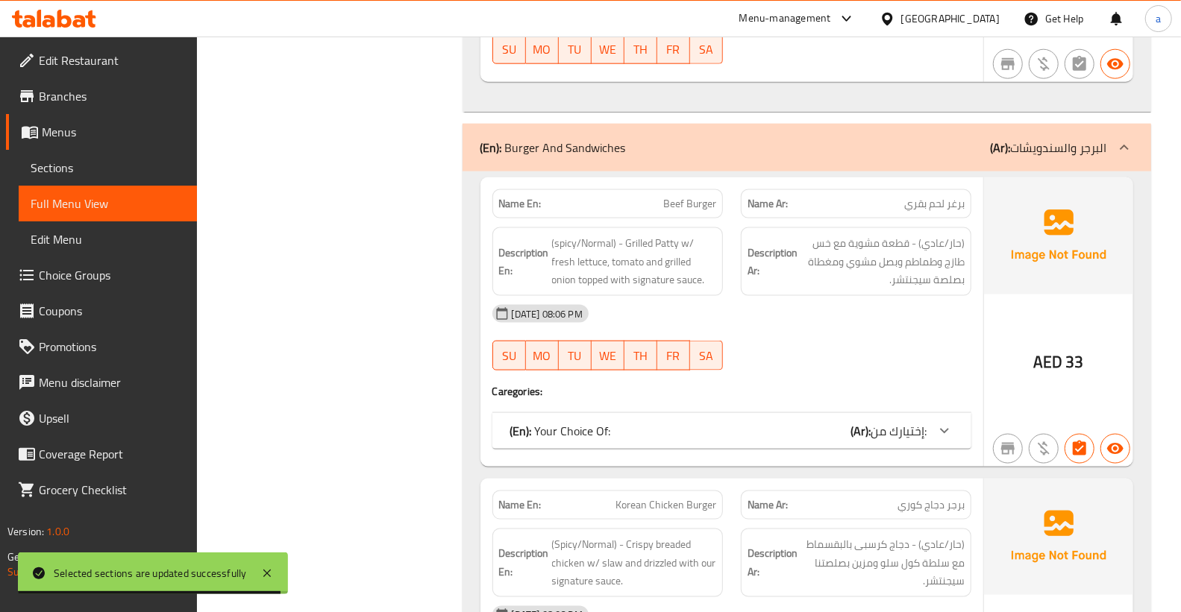
scroll to position [1160, 0]
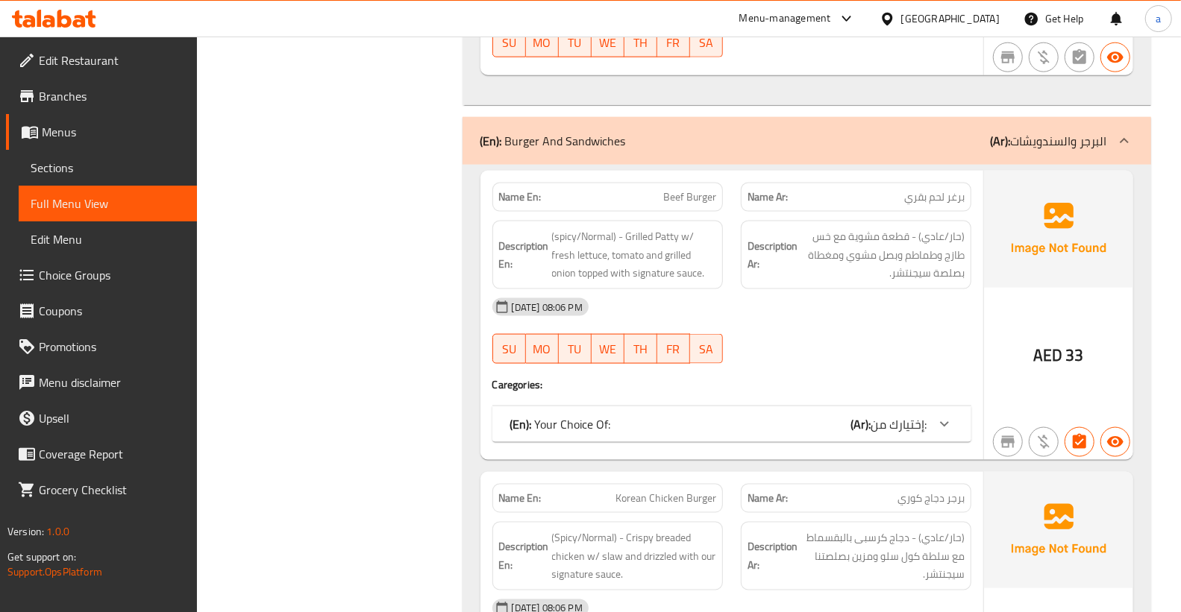
click at [1119, 132] on icon at bounding box center [1124, 141] width 18 height 18
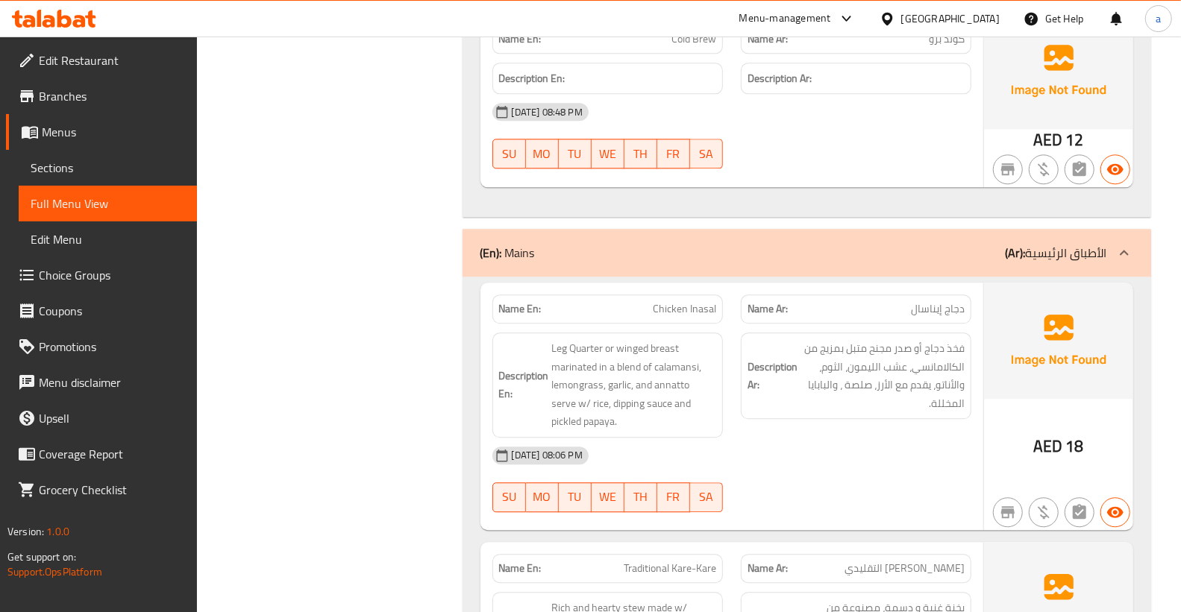
scroll to position [2155, 0]
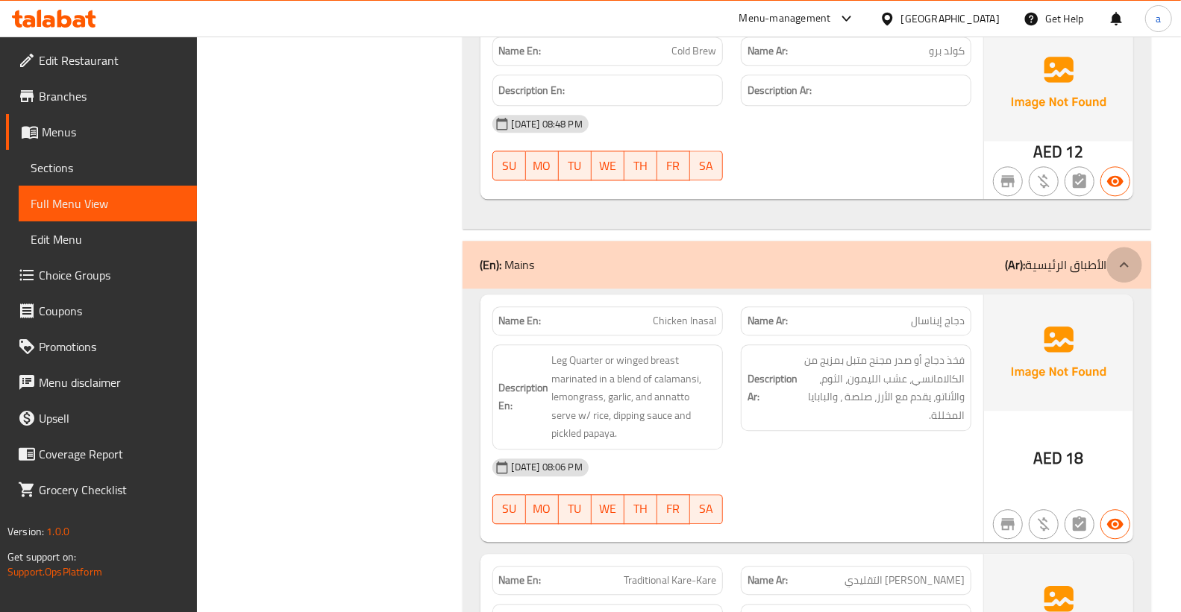
click at [1121, 256] on icon at bounding box center [1124, 265] width 18 height 18
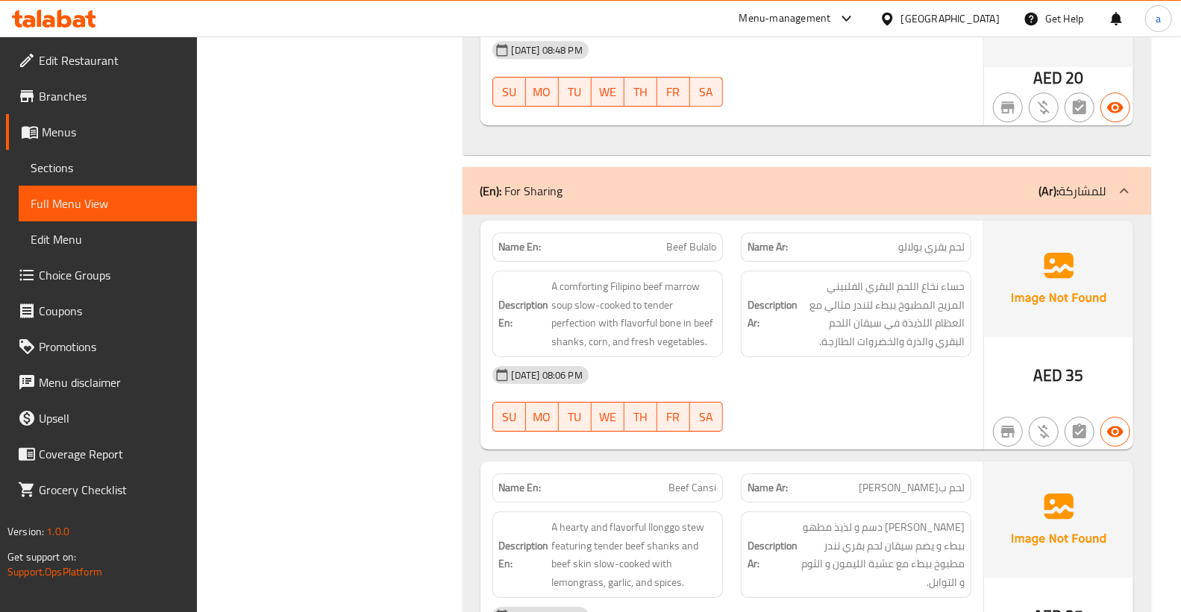
scroll to position [2901, 0]
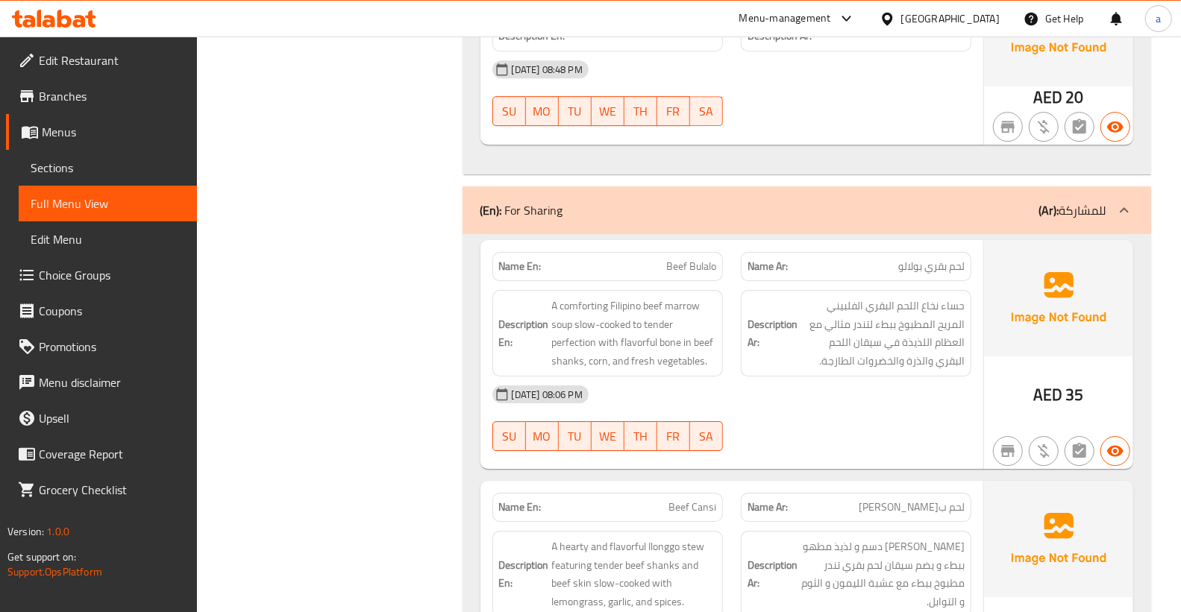
click at [1118, 202] on div at bounding box center [1124, 210] width 36 height 36
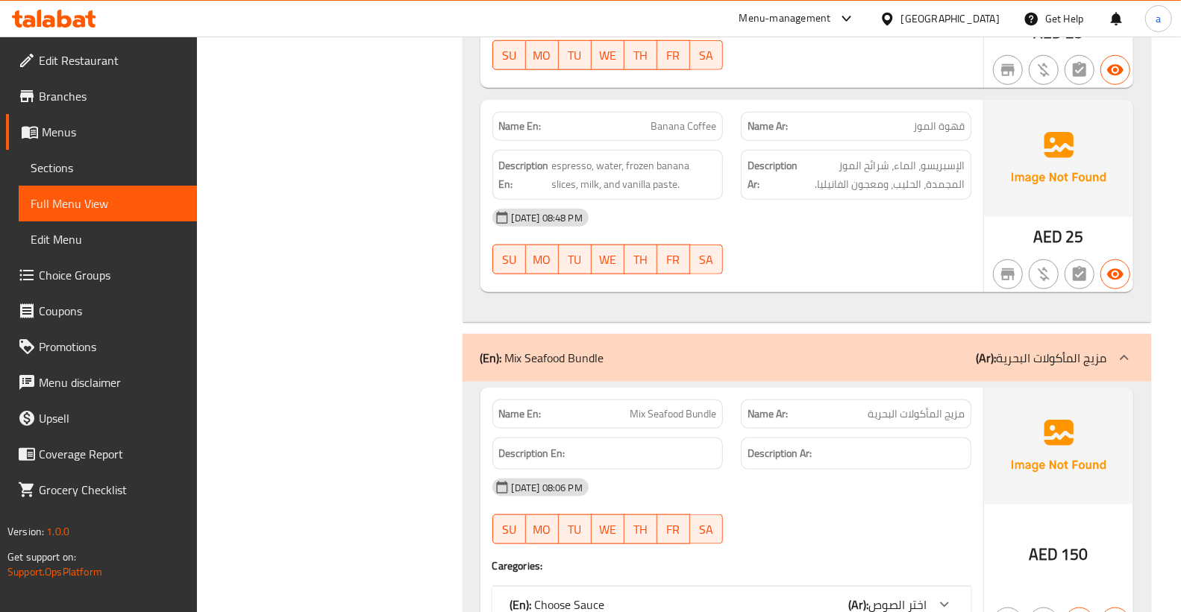
scroll to position [4476, 0]
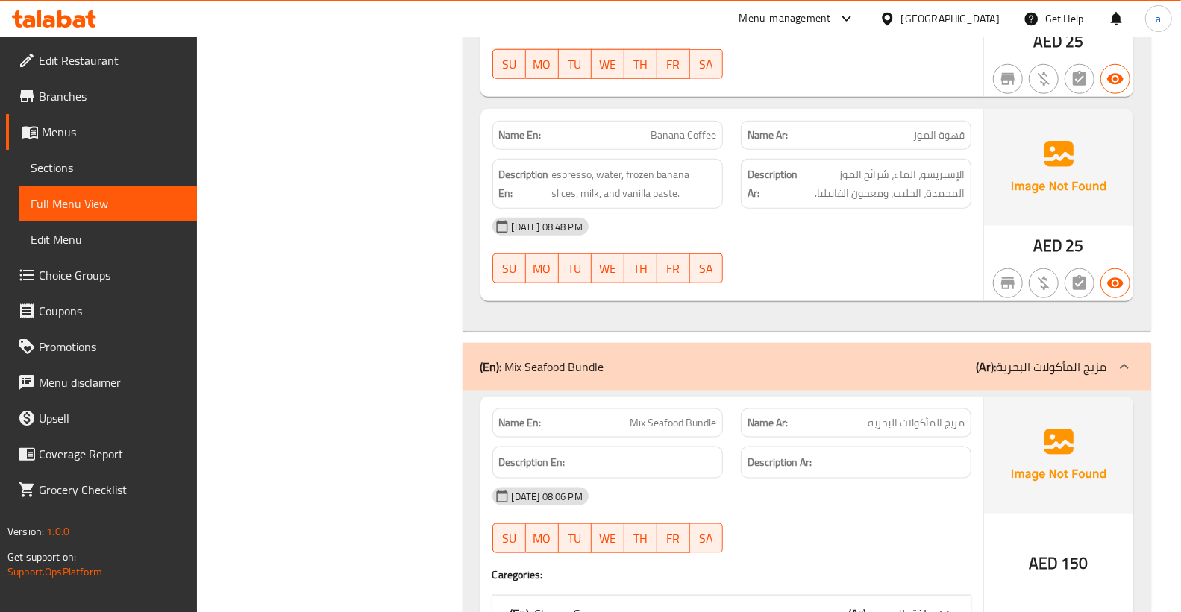
click at [1123, 358] on icon at bounding box center [1124, 367] width 18 height 18
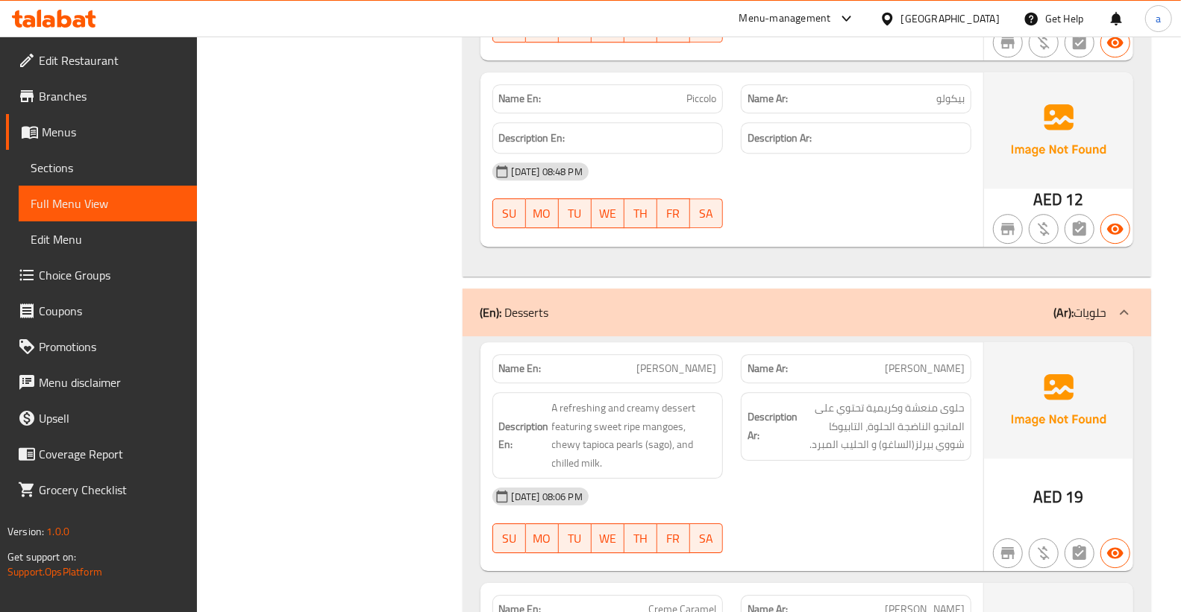
scroll to position [6299, 0]
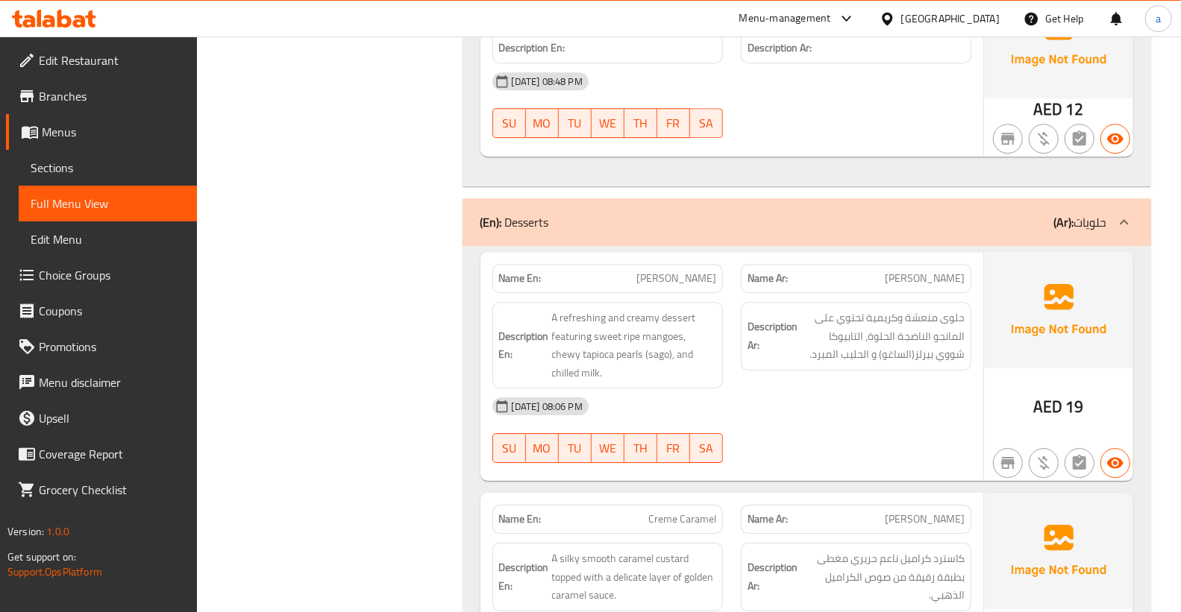
click at [1121, 213] on icon at bounding box center [1124, 222] width 18 height 18
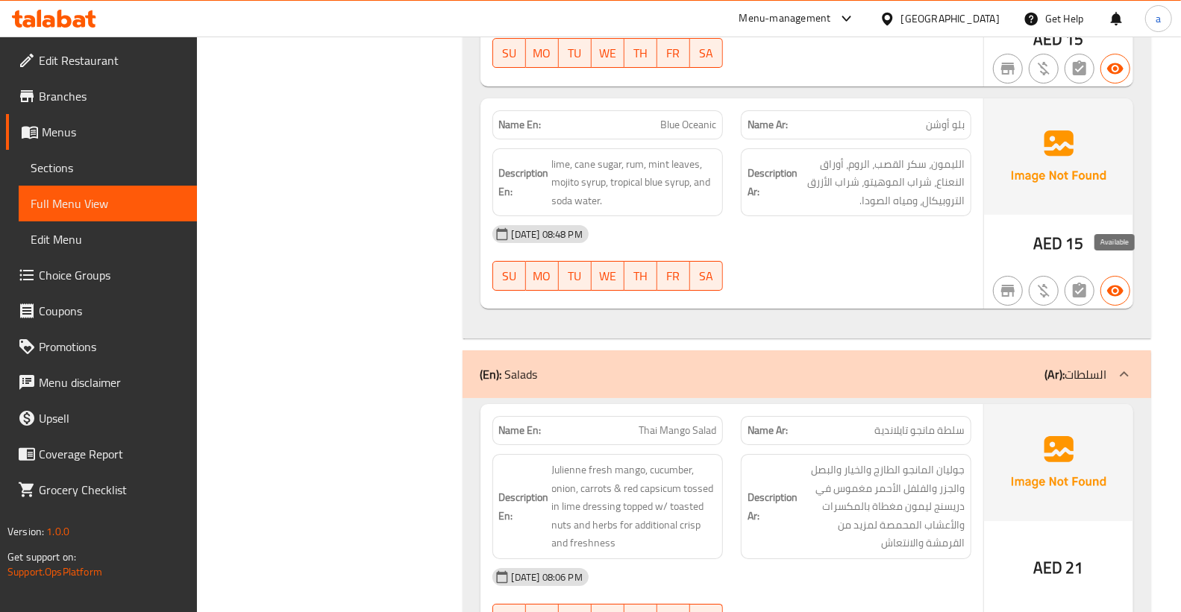
scroll to position [6963, 0]
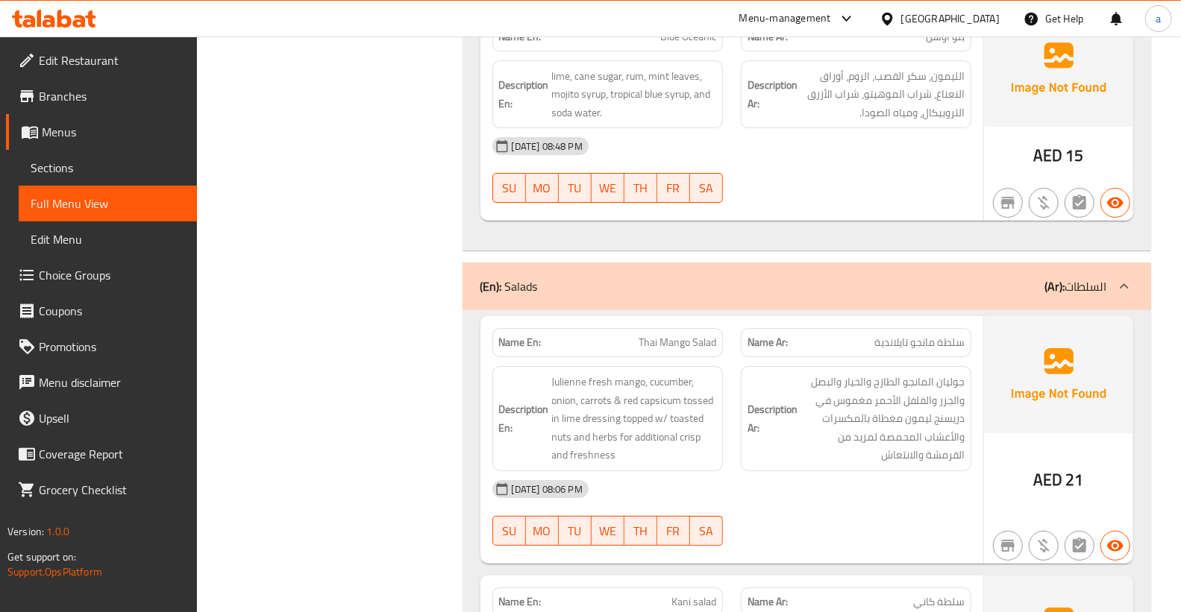
click at [1117, 278] on icon at bounding box center [1124, 287] width 18 height 18
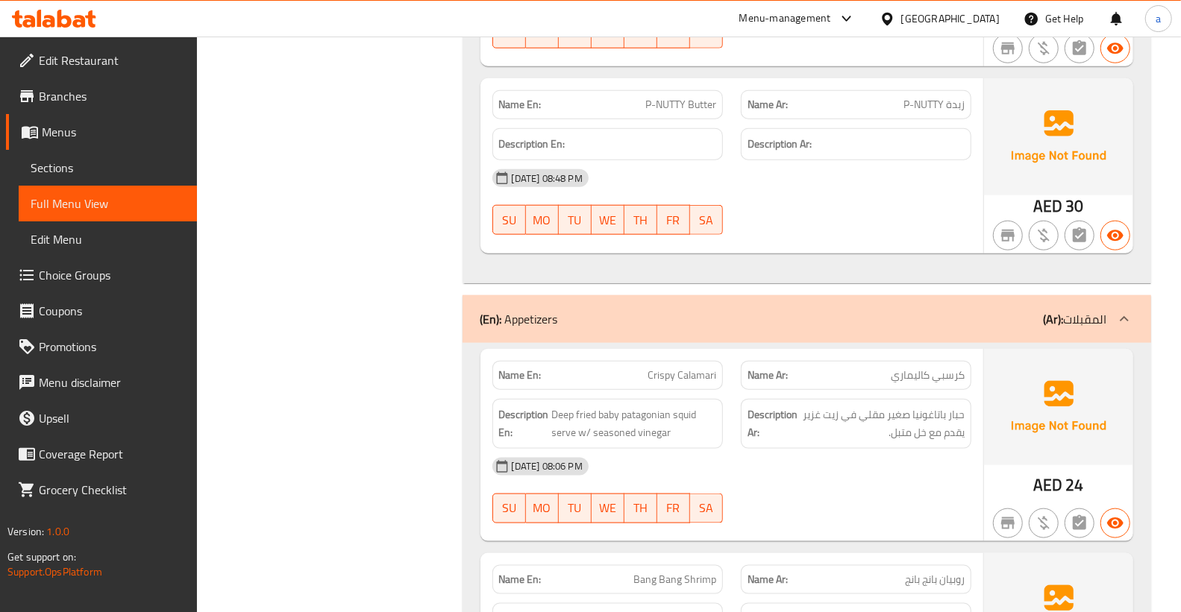
scroll to position [8040, 0]
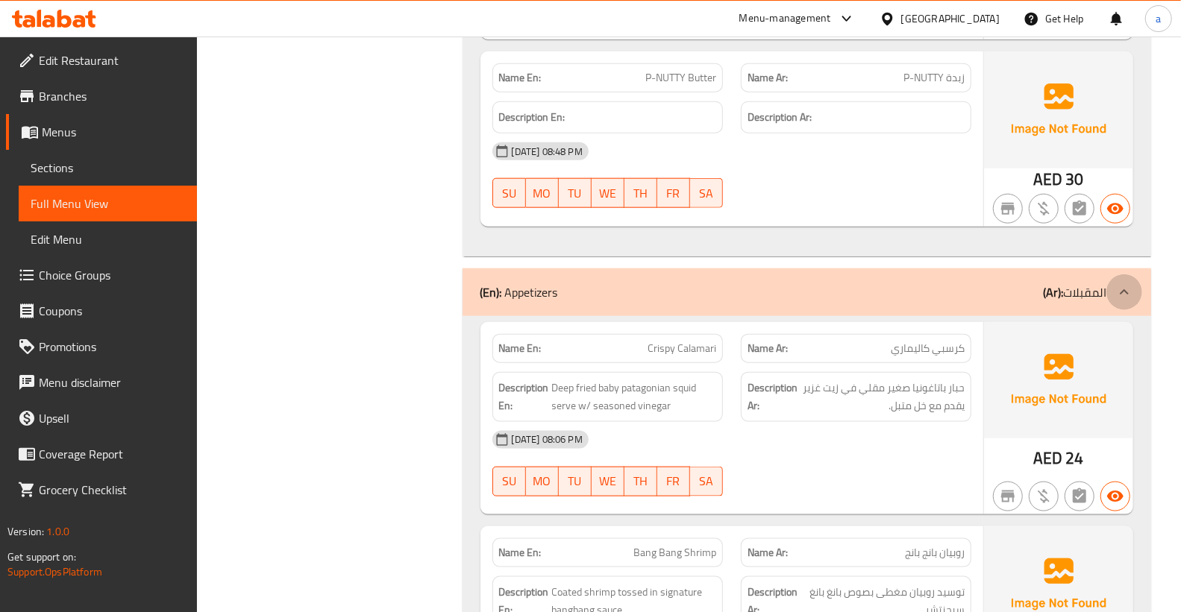
click at [1124, 283] on icon at bounding box center [1124, 292] width 18 height 18
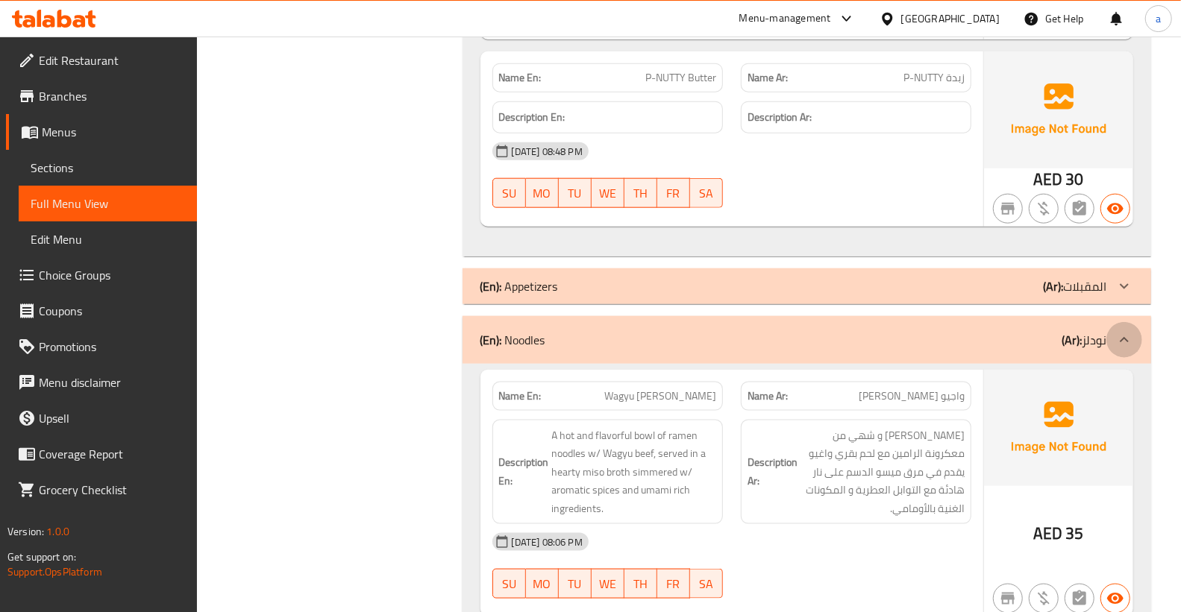
click at [1123, 337] on icon at bounding box center [1124, 339] width 9 height 5
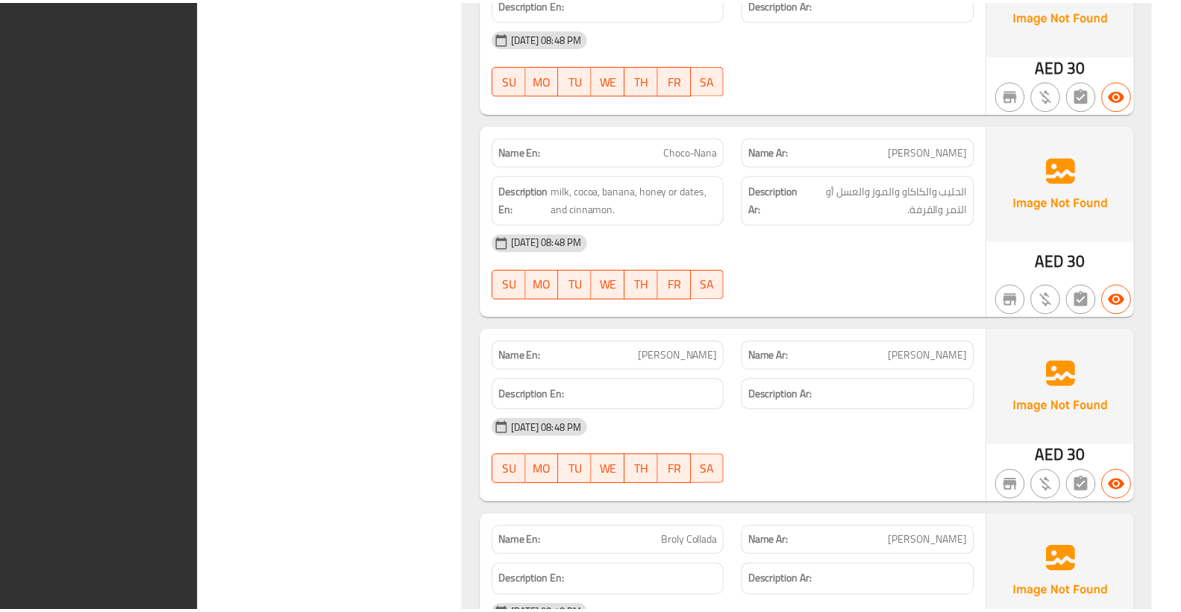
scroll to position [7783, 0]
